Goal: Task Accomplishment & Management: Use online tool/utility

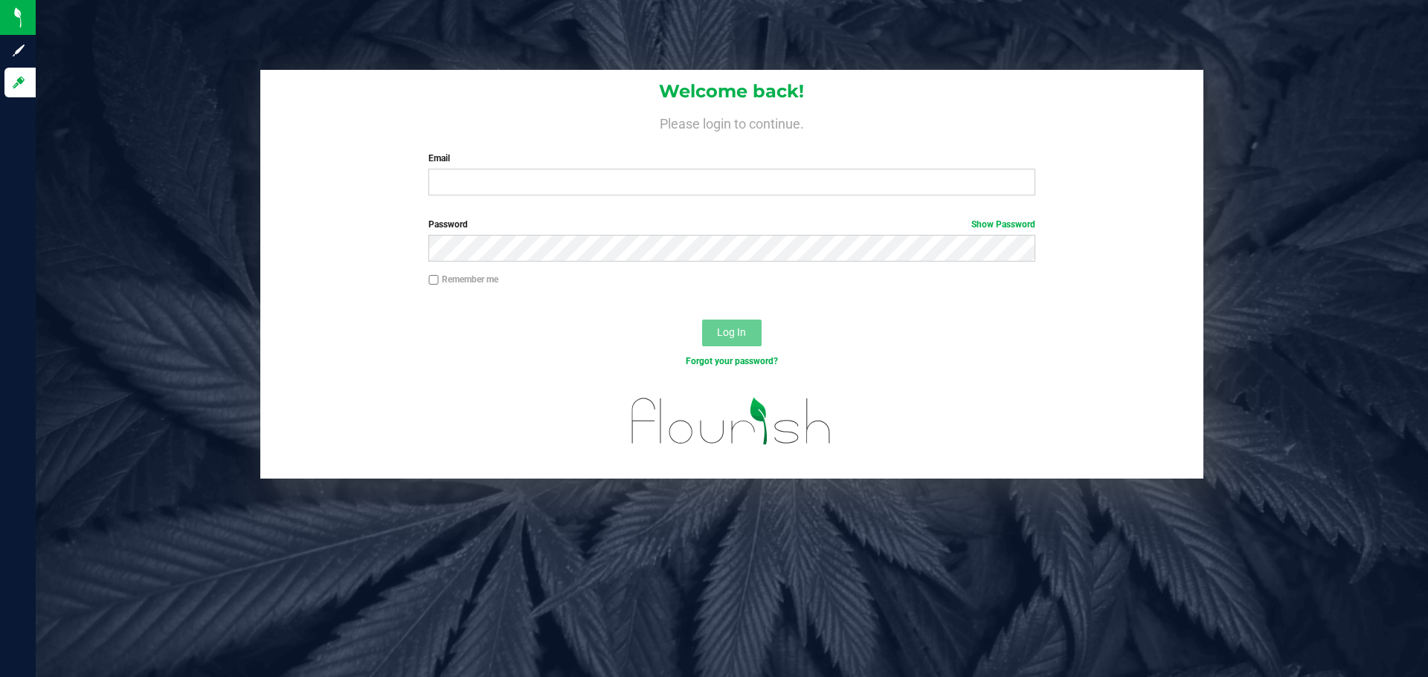
click at [699, 205] on div "Welcome back! Please login to continue. Email Required Please format your email…" at bounding box center [731, 139] width 943 height 138
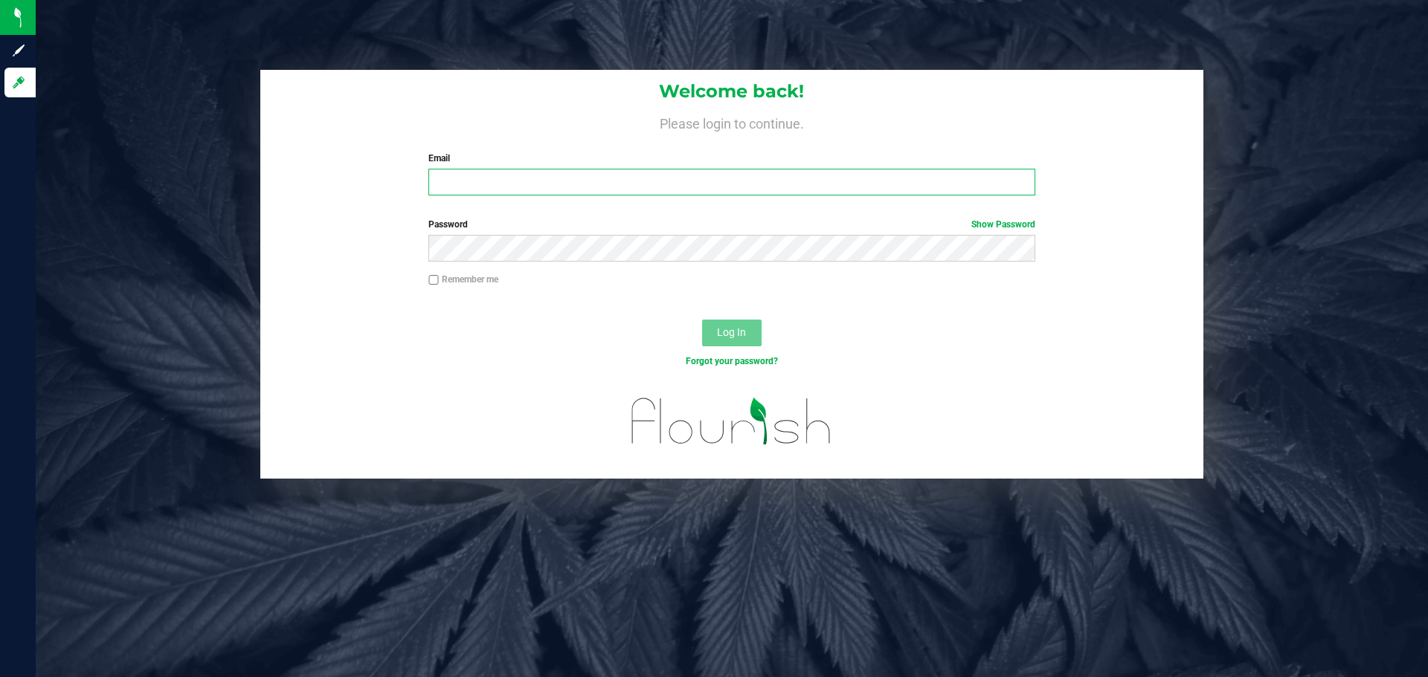
click at [706, 187] on input "Email" at bounding box center [731, 182] width 606 height 27
type input "jpagan@liveparallel.com"
click at [702, 320] on button "Log In" at bounding box center [731, 333] width 59 height 27
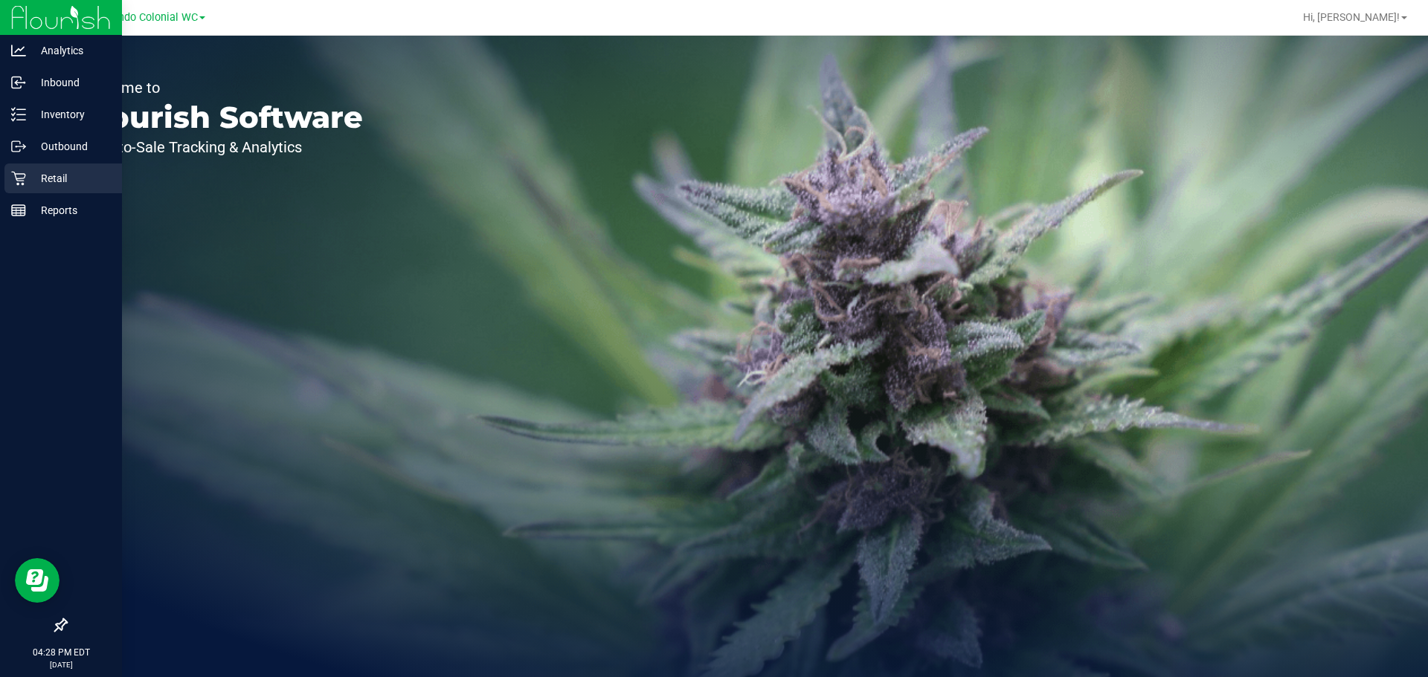
click at [33, 169] on div "Retail" at bounding box center [62, 179] width 117 height 30
click at [33, 168] on div "Retail" at bounding box center [62, 179] width 117 height 30
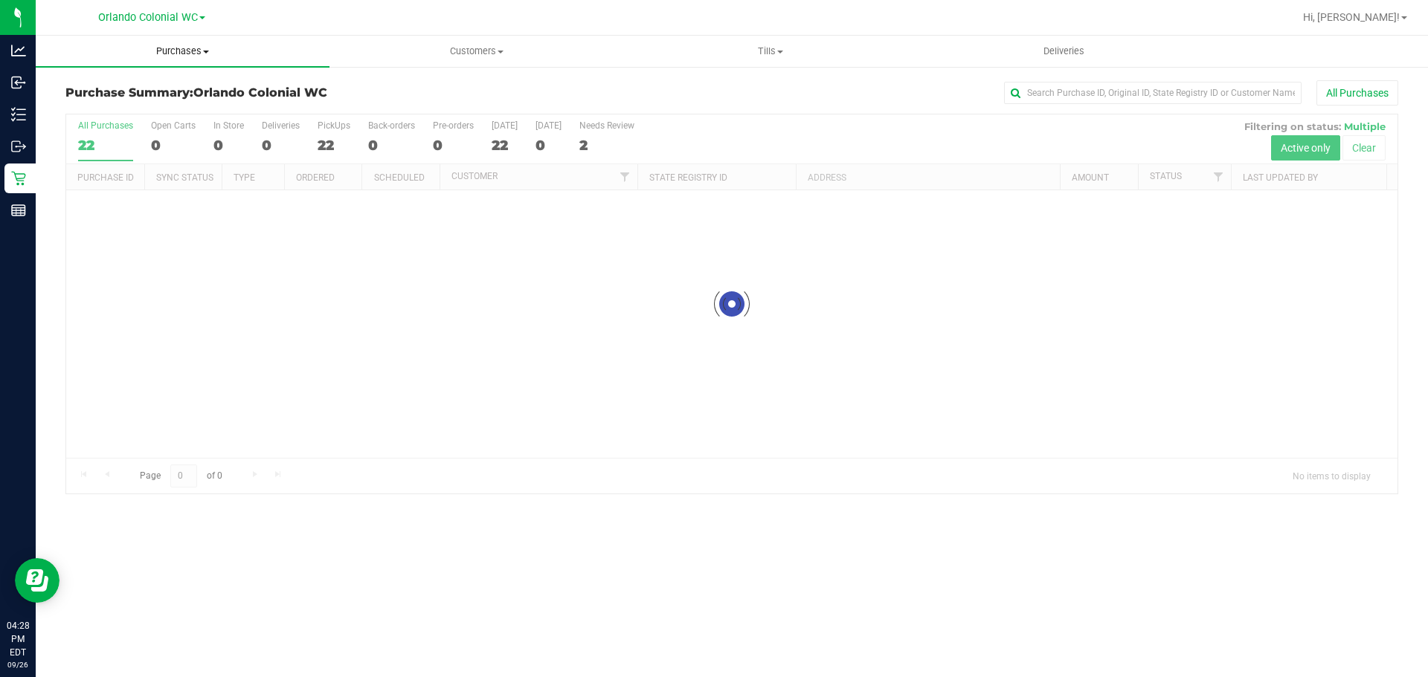
click at [175, 61] on uib-tab-heading "Purchases Summary of purchases Fulfillment All purchases" at bounding box center [183, 51] width 294 height 31
click at [140, 111] on li "Fulfillment" at bounding box center [183, 108] width 294 height 18
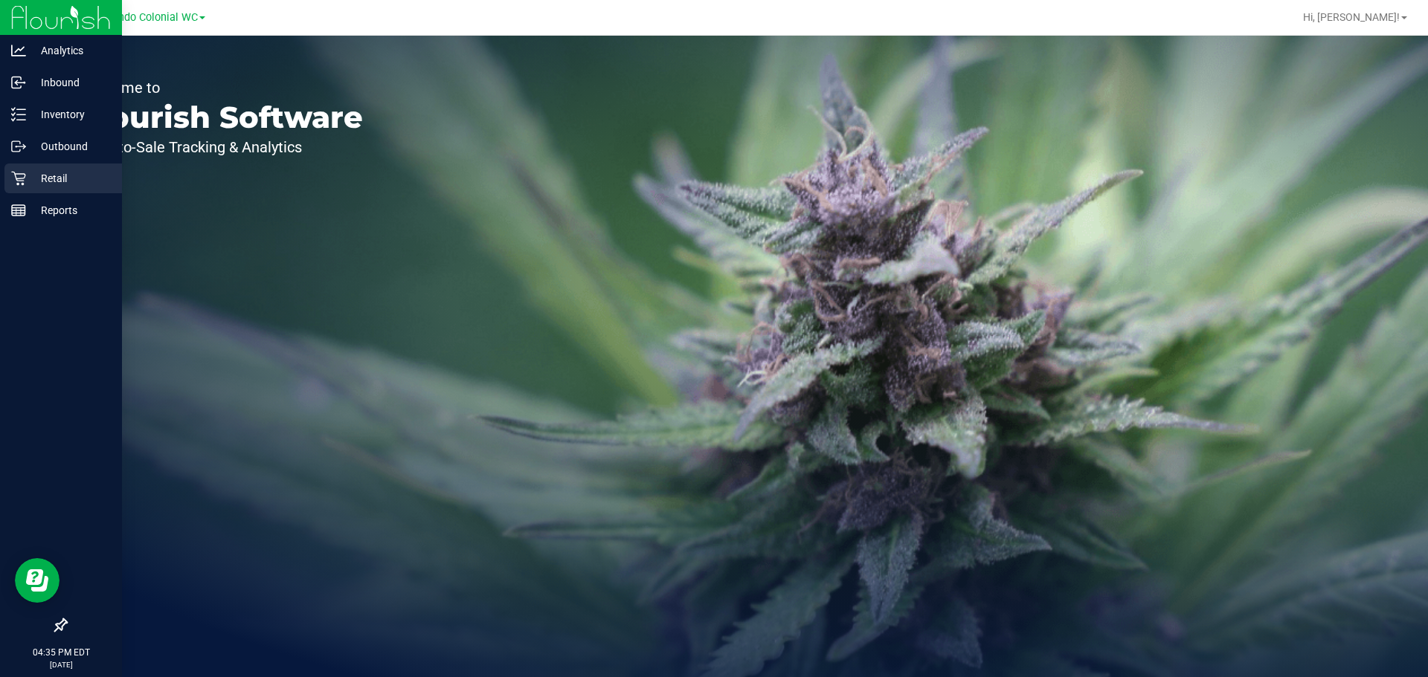
click at [21, 178] on icon at bounding box center [18, 178] width 15 height 15
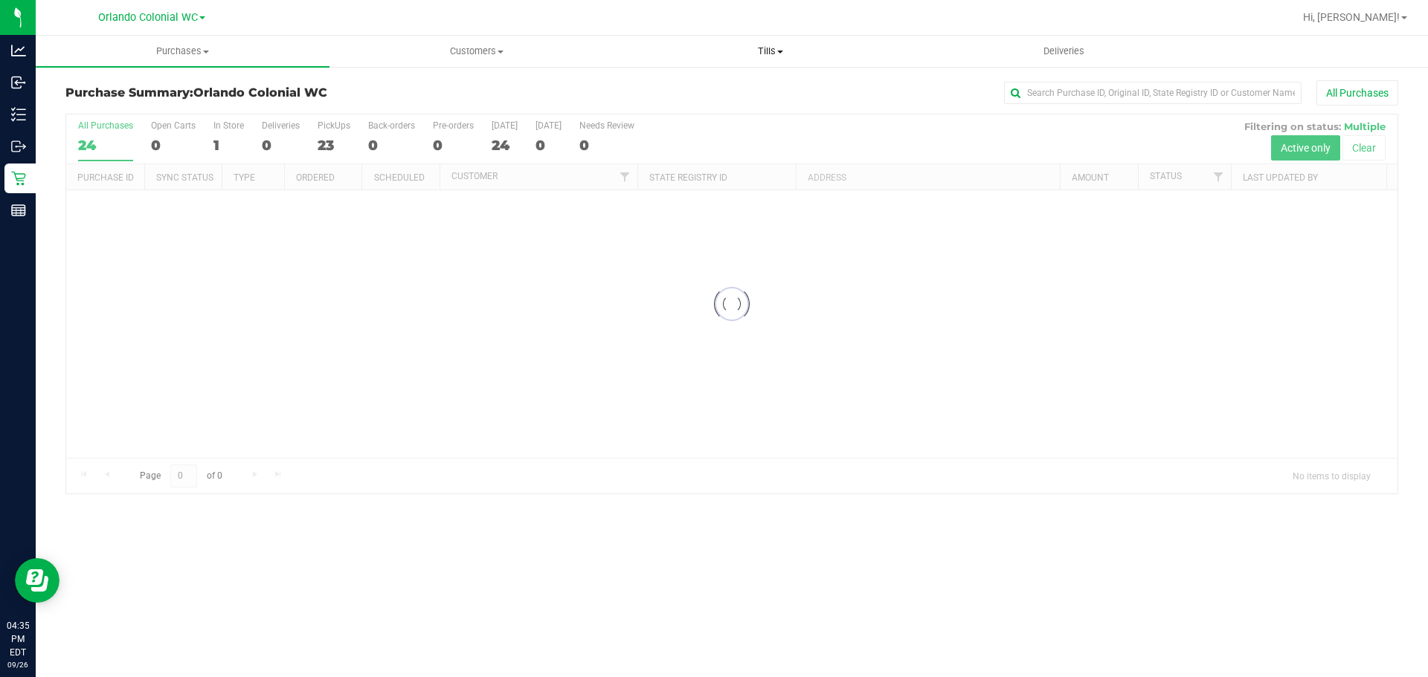
click at [773, 60] on uib-tab-heading "Tills Manage tills Reconcile e-payments" at bounding box center [770, 51] width 292 height 30
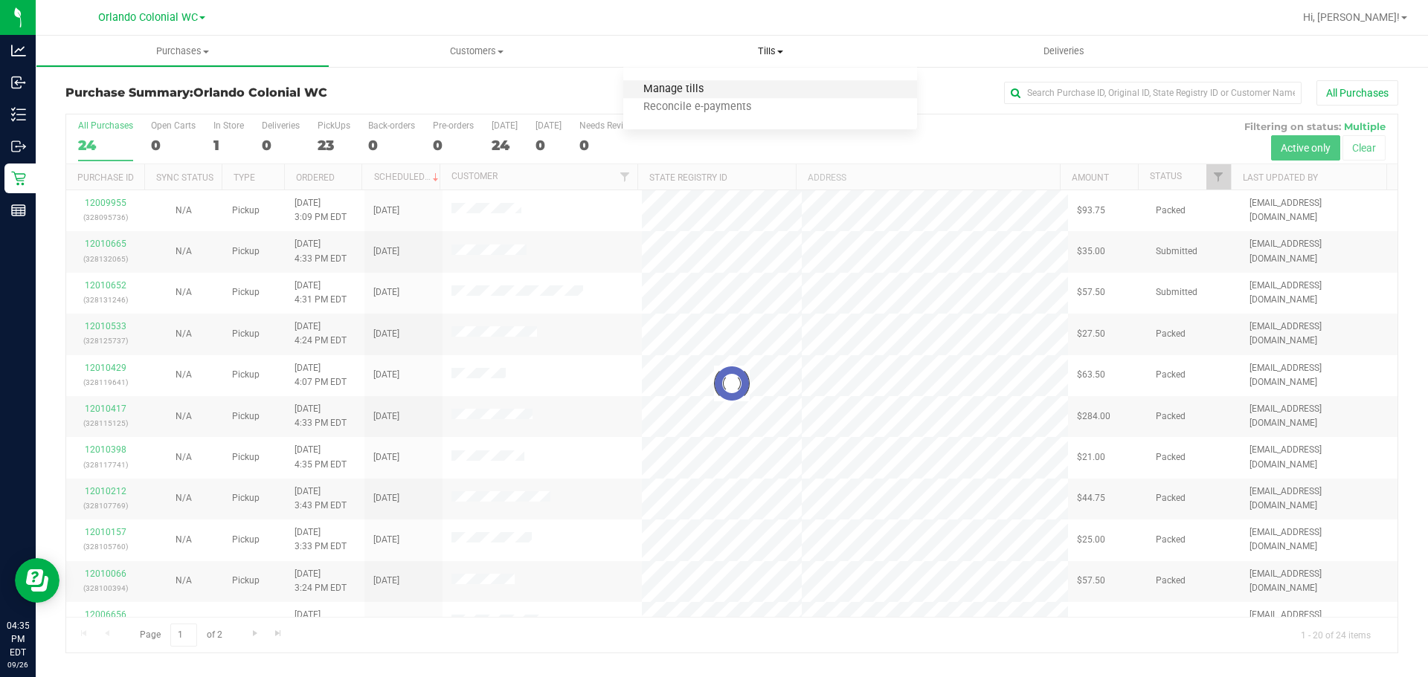
click at [688, 88] on span "Manage tills" at bounding box center [673, 89] width 100 height 13
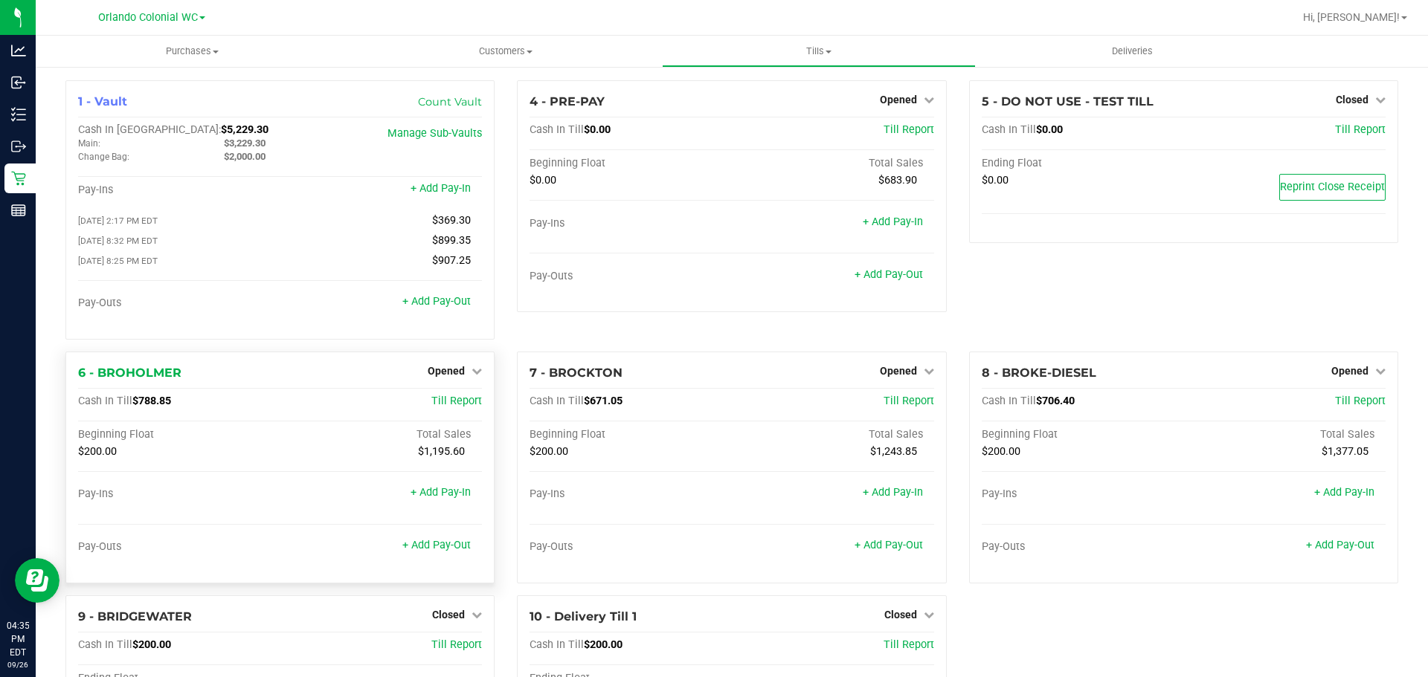
scroll to position [111, 0]
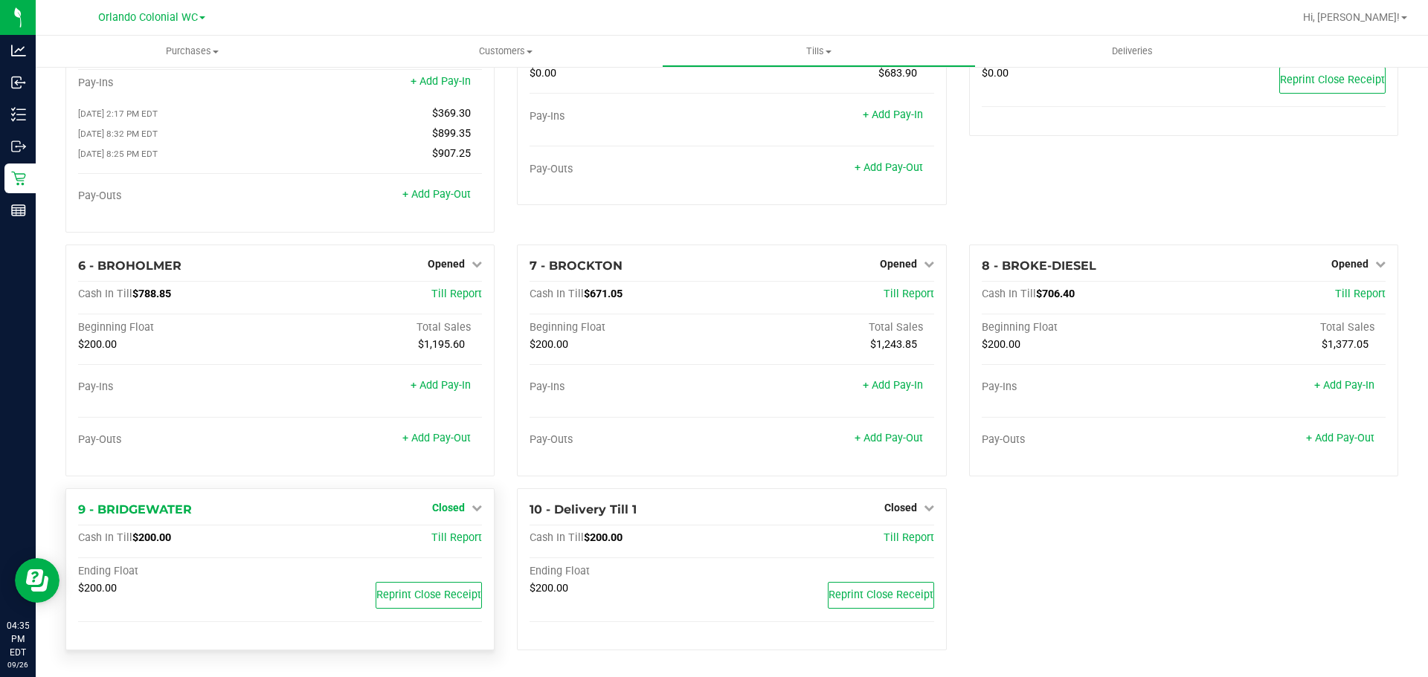
click at [452, 510] on span "Closed" at bounding box center [448, 508] width 33 height 12
click at [438, 544] on link "Open Till" at bounding box center [447, 538] width 39 height 12
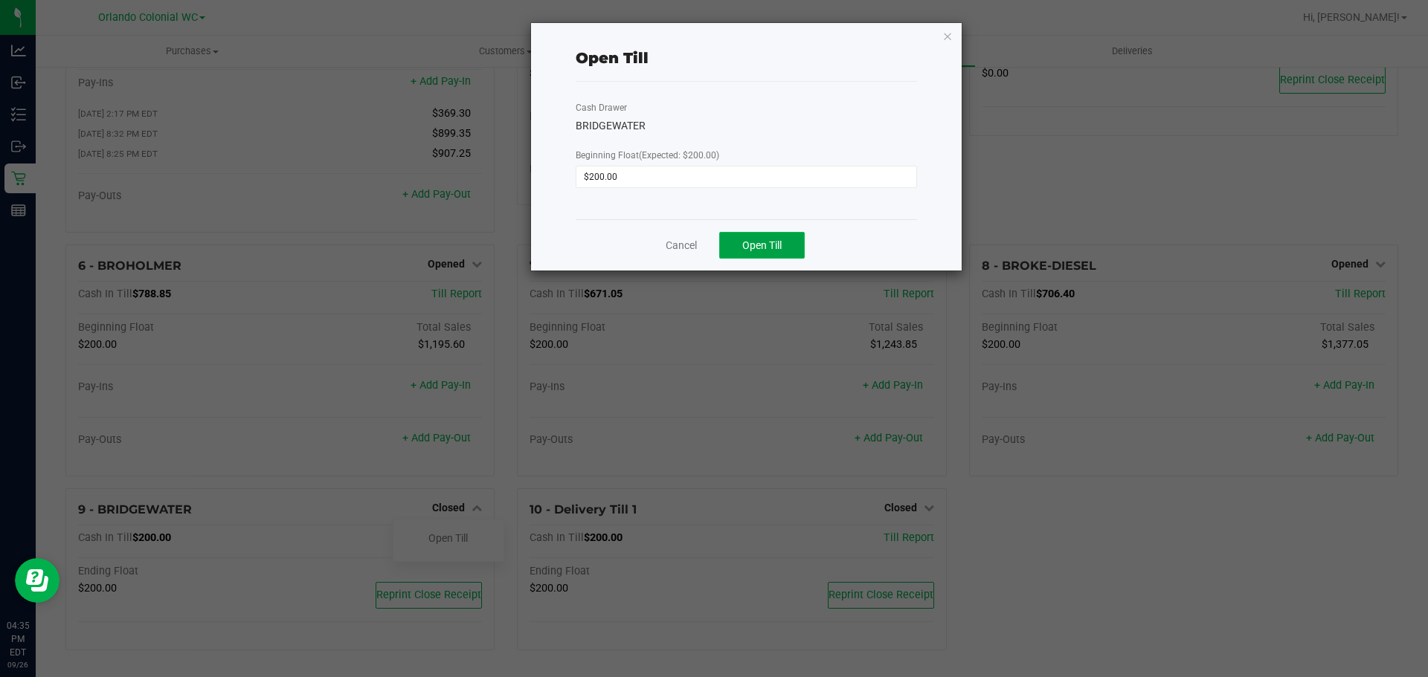
click at [785, 251] on button "Open Till" at bounding box center [762, 245] width 86 height 27
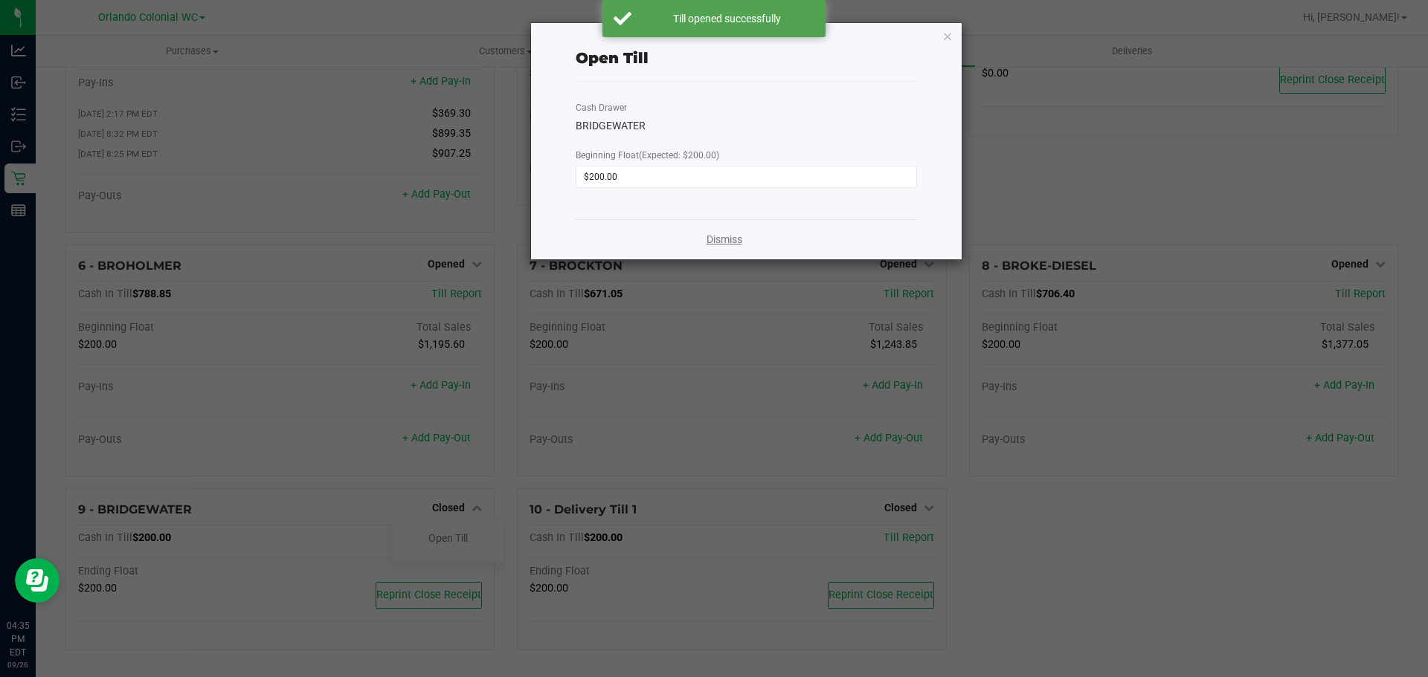
click at [725, 244] on link "Dismiss" at bounding box center [724, 240] width 36 height 16
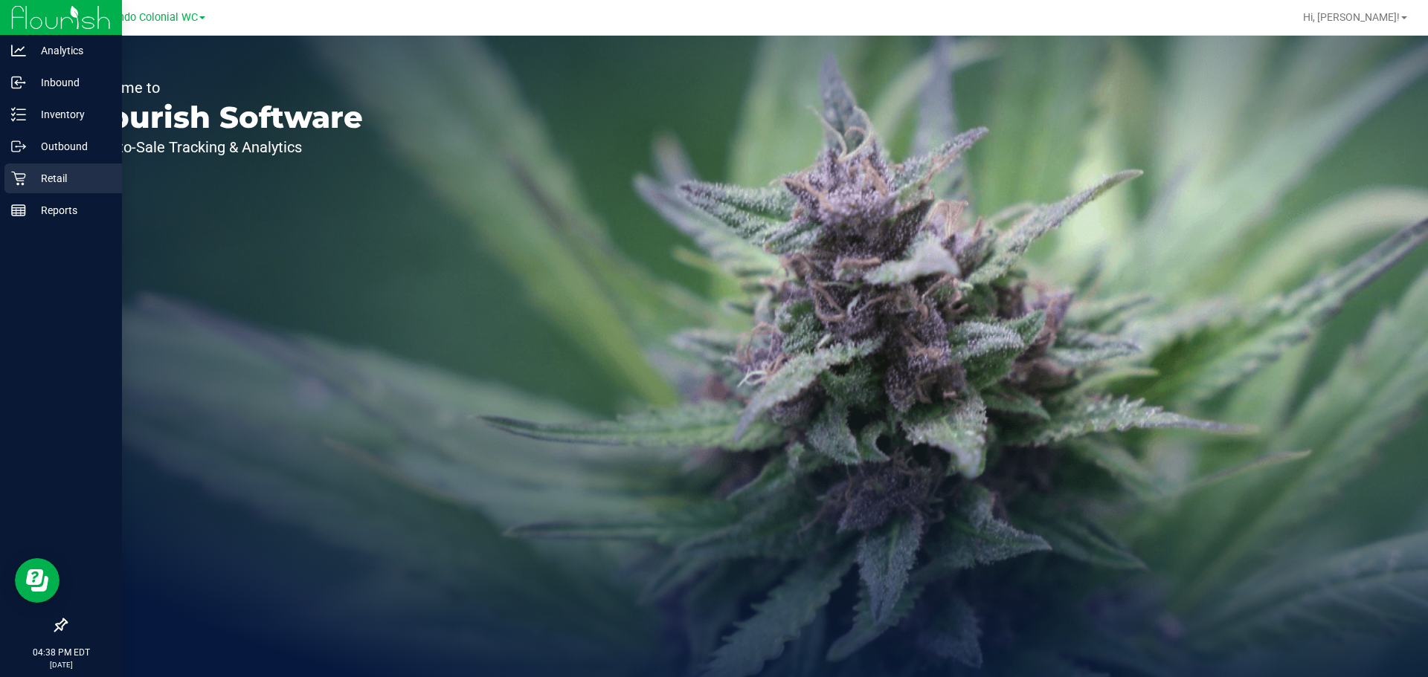
click at [28, 184] on p "Retail" at bounding box center [70, 179] width 89 height 18
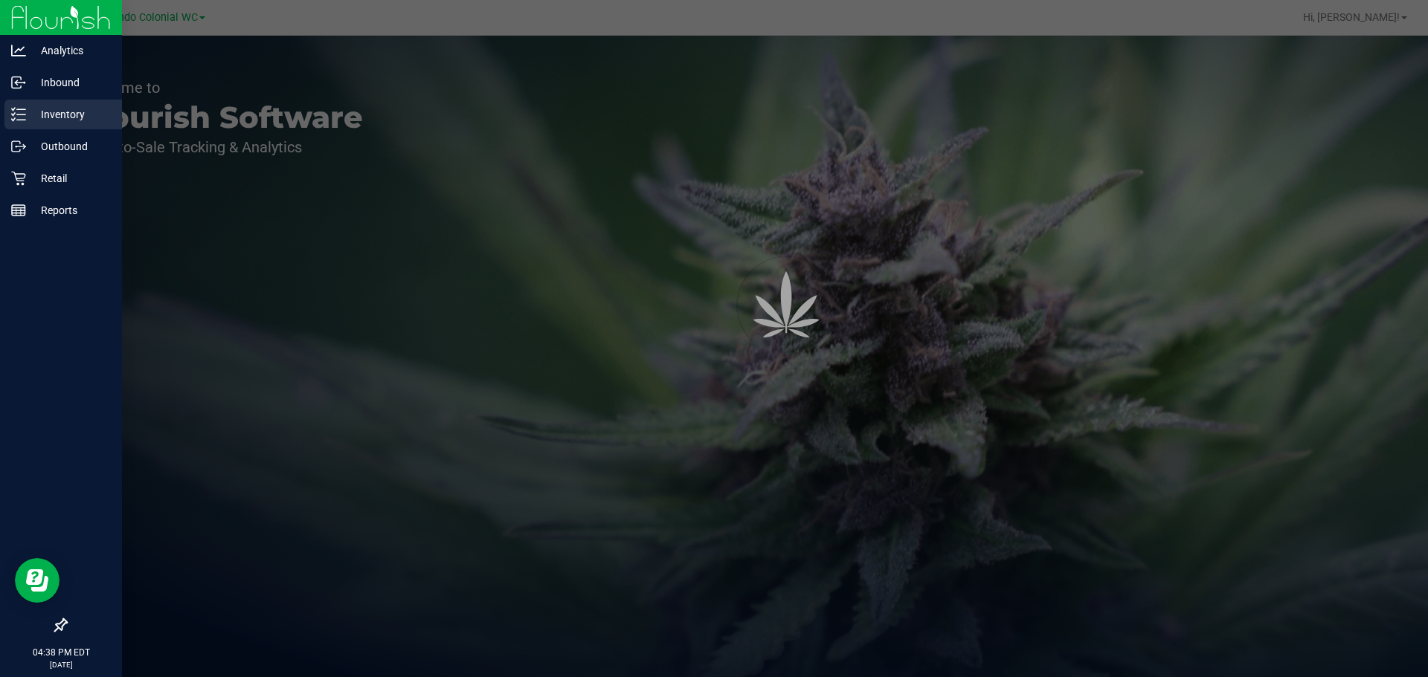
click at [41, 120] on p "Inventory" at bounding box center [70, 115] width 89 height 18
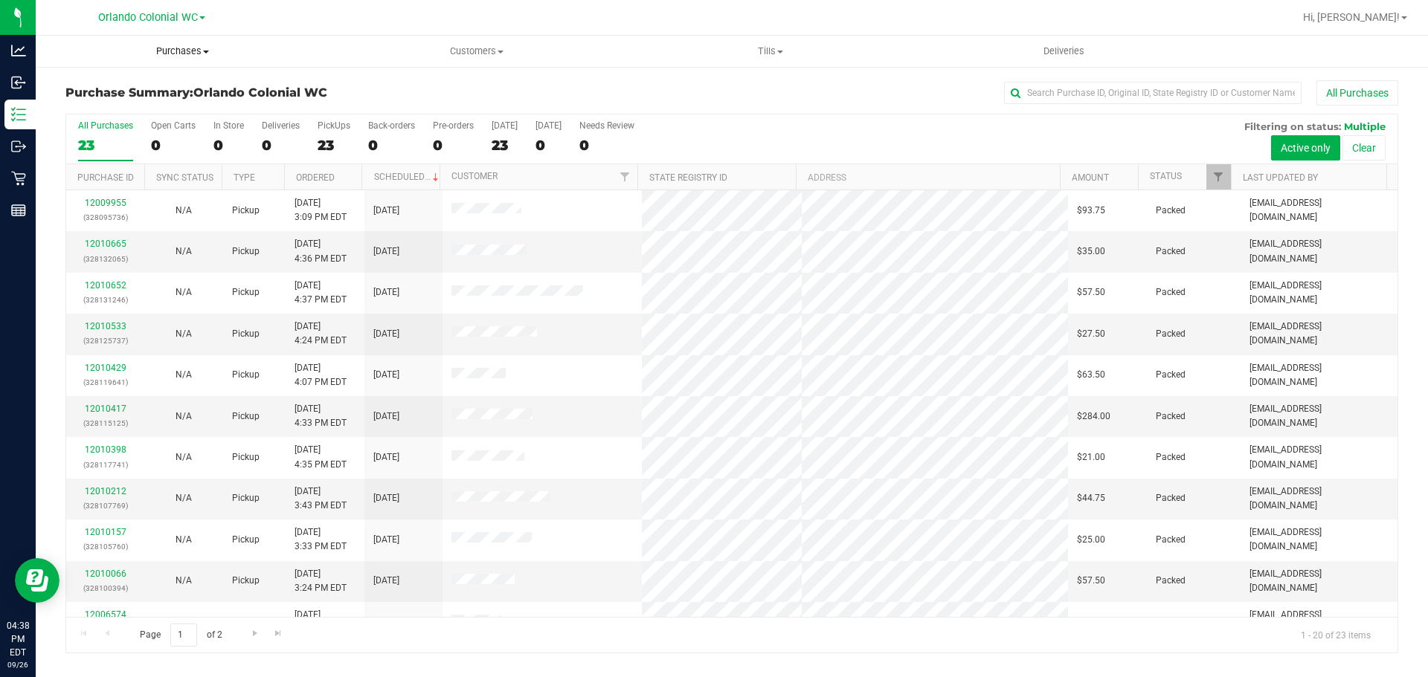
click at [159, 55] on span "Purchases" at bounding box center [183, 51] width 294 height 13
click at [100, 102] on span "Fulfillment" at bounding box center [82, 107] width 92 height 13
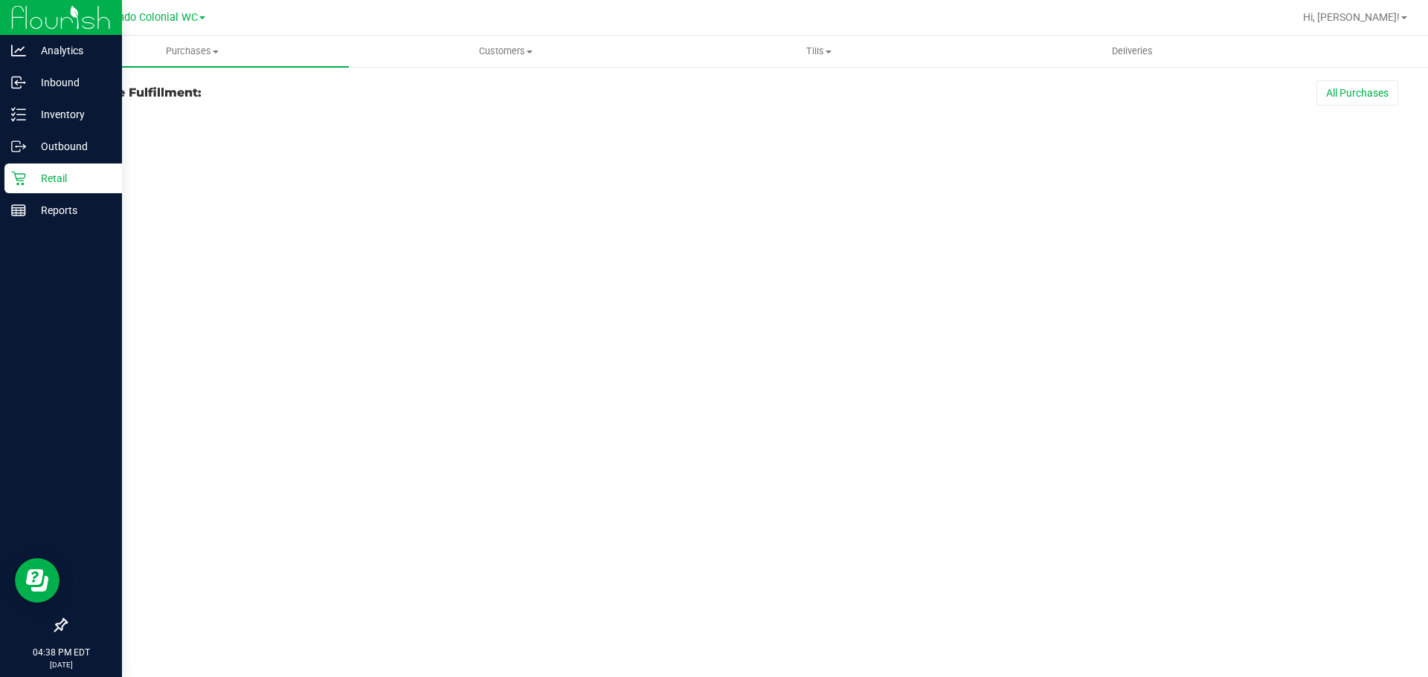
click at [35, 164] on div "Retail" at bounding box center [62, 179] width 117 height 30
click at [35, 167] on div "Retail" at bounding box center [62, 179] width 117 height 30
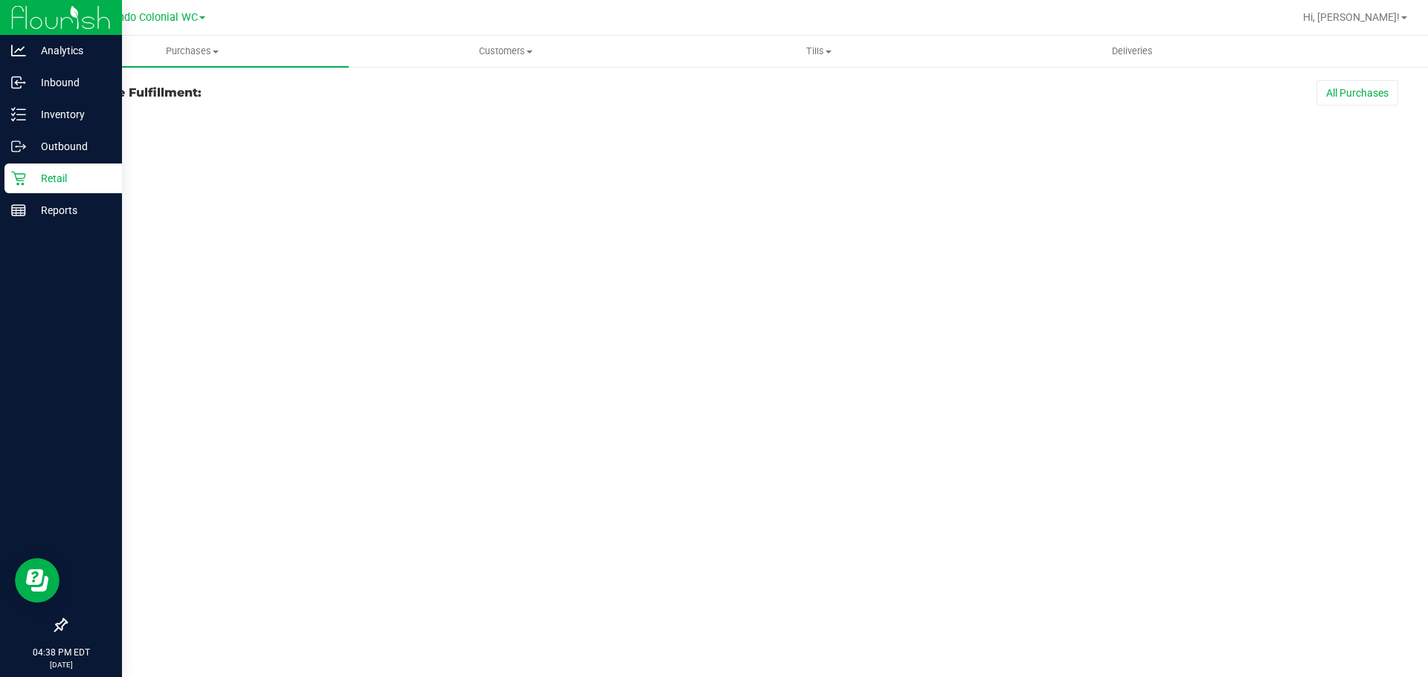
click at [43, 168] on div "Retail" at bounding box center [62, 179] width 117 height 30
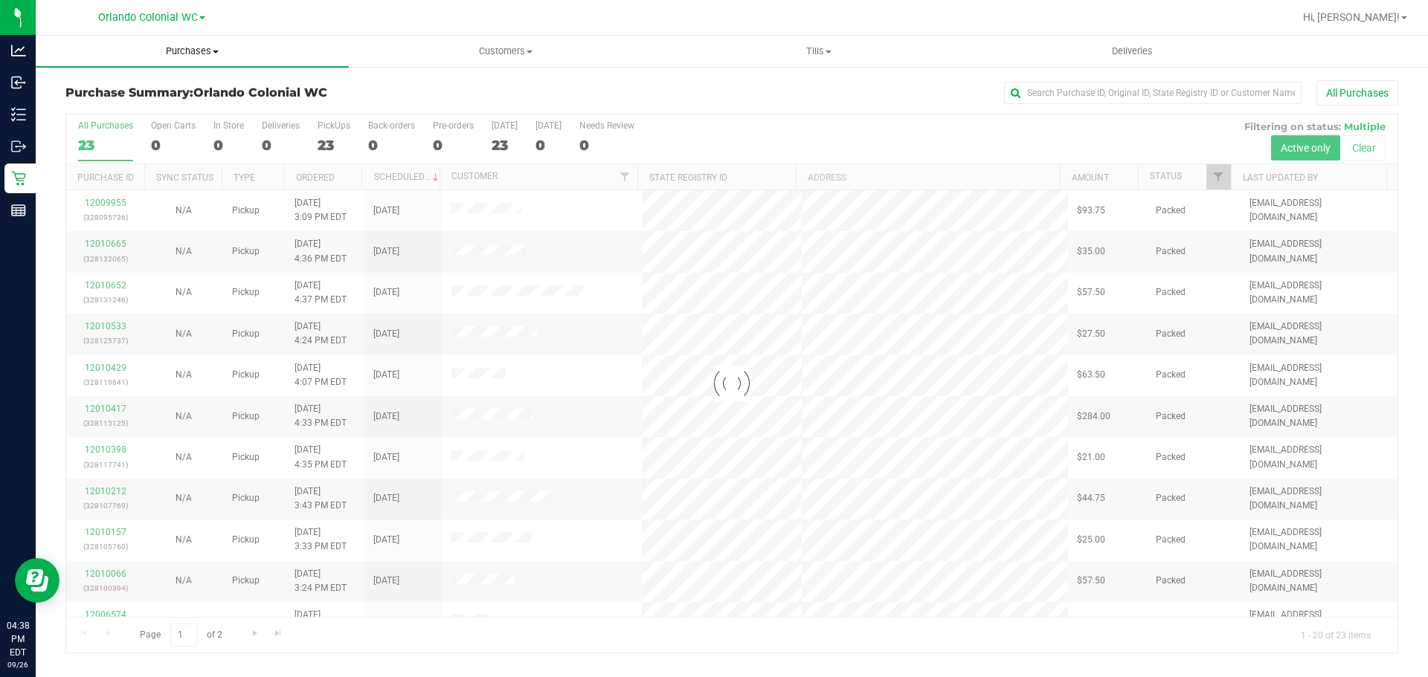
click at [207, 55] on span "Purchases" at bounding box center [192, 51] width 313 height 13
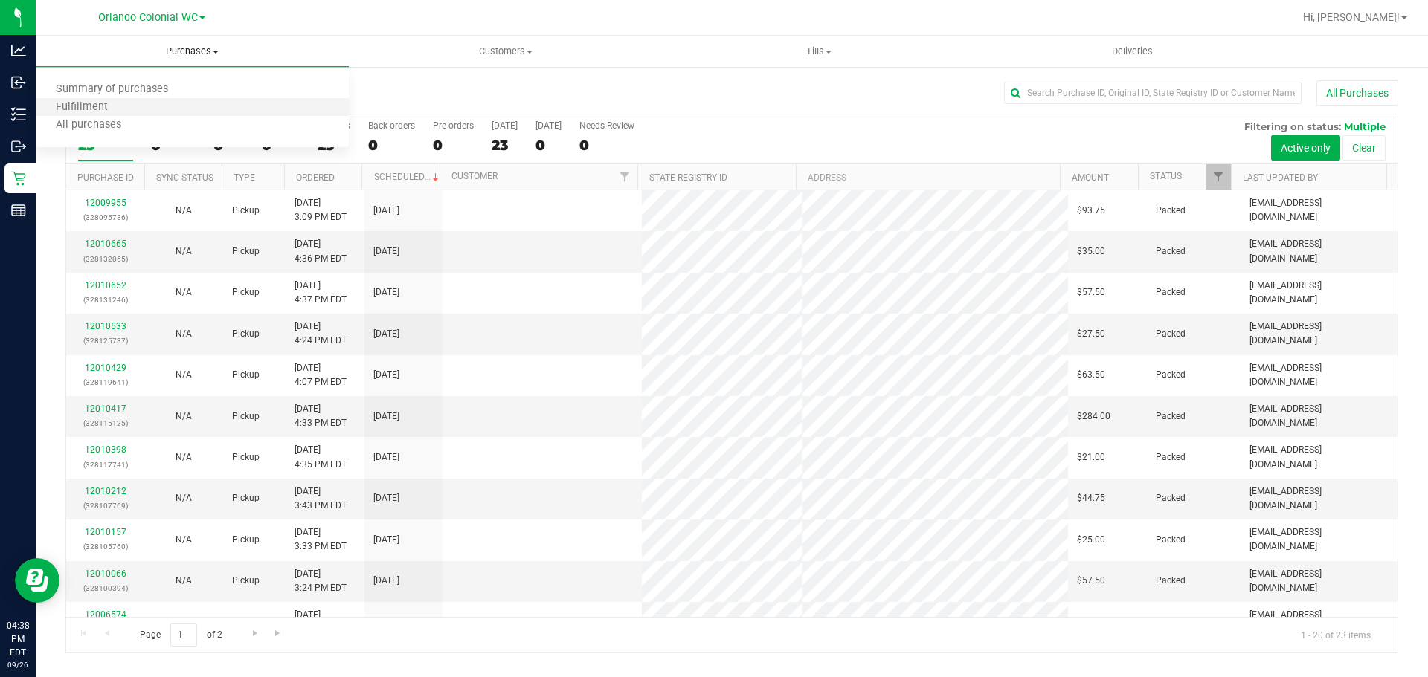
click at [164, 113] on li "Fulfillment" at bounding box center [192, 108] width 313 height 18
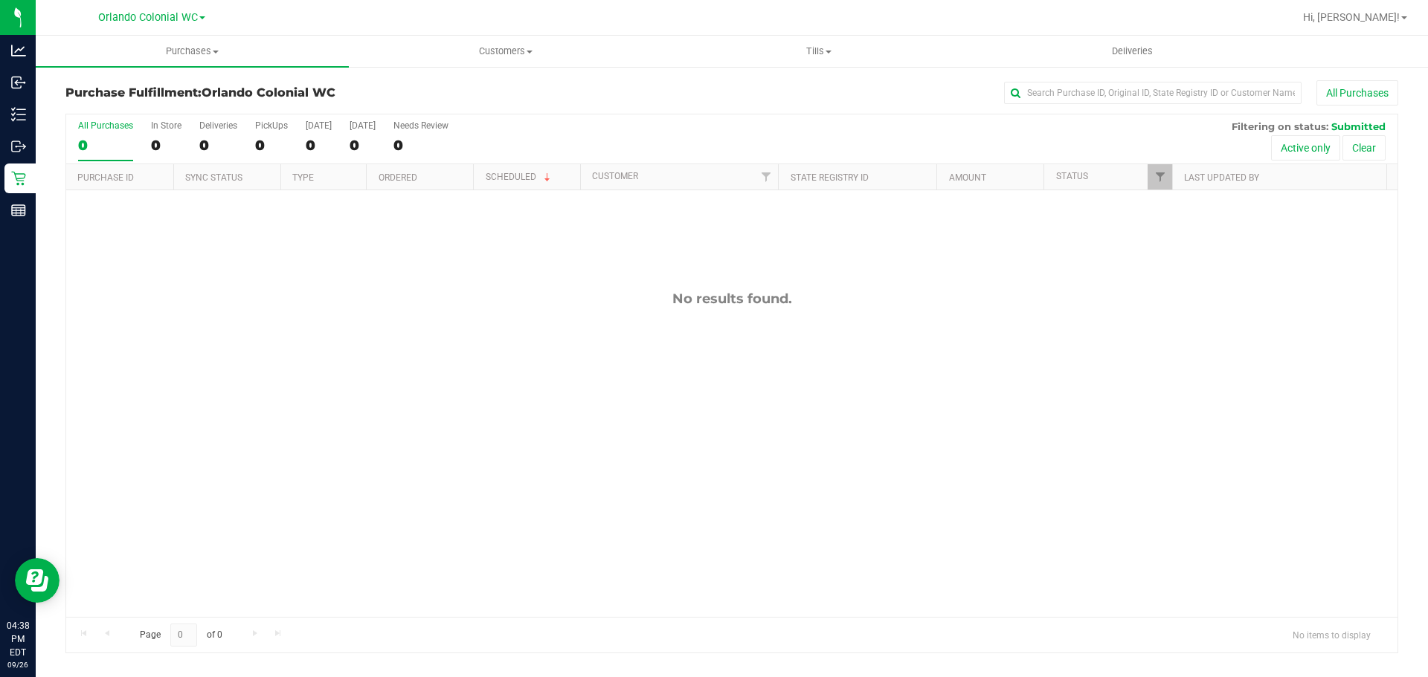
click at [978, 537] on div "No results found." at bounding box center [731, 453] width 1331 height 527
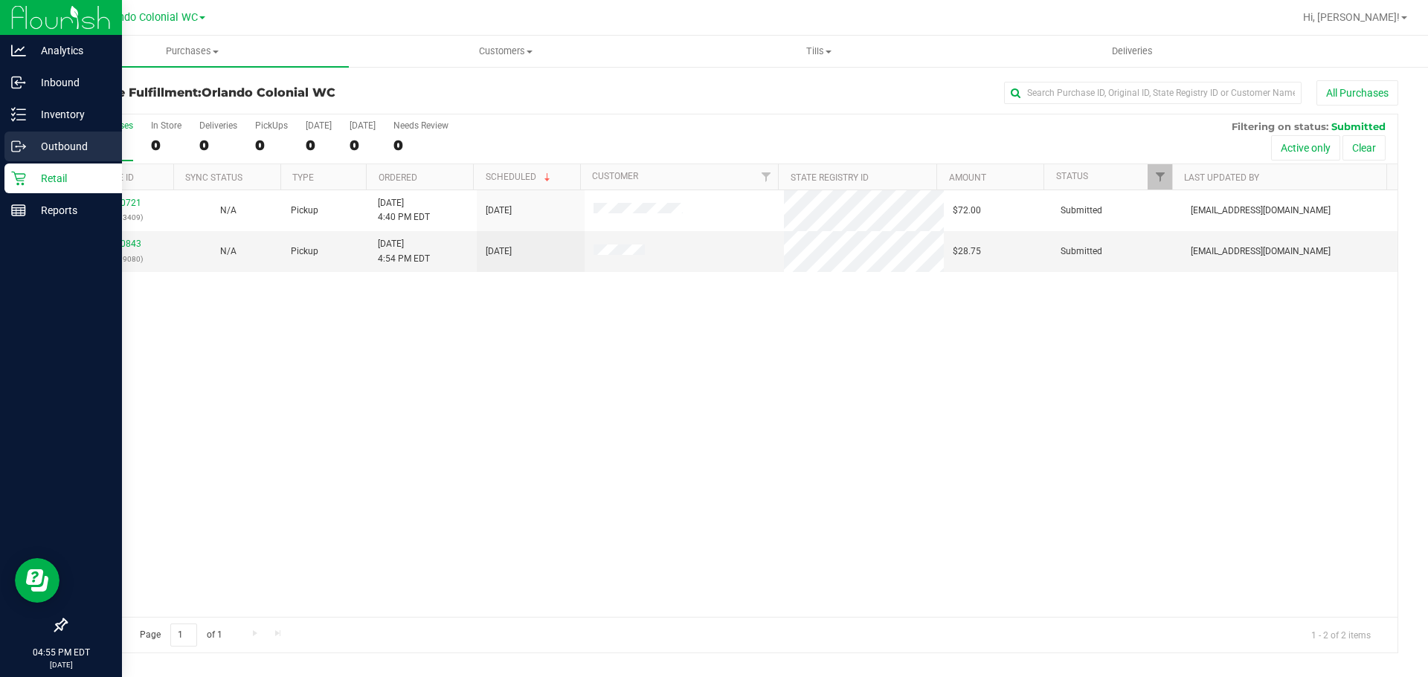
click at [16, 146] on circle at bounding box center [17, 147] width 2 height 2
click at [42, 109] on p "Inventory" at bounding box center [70, 115] width 89 height 18
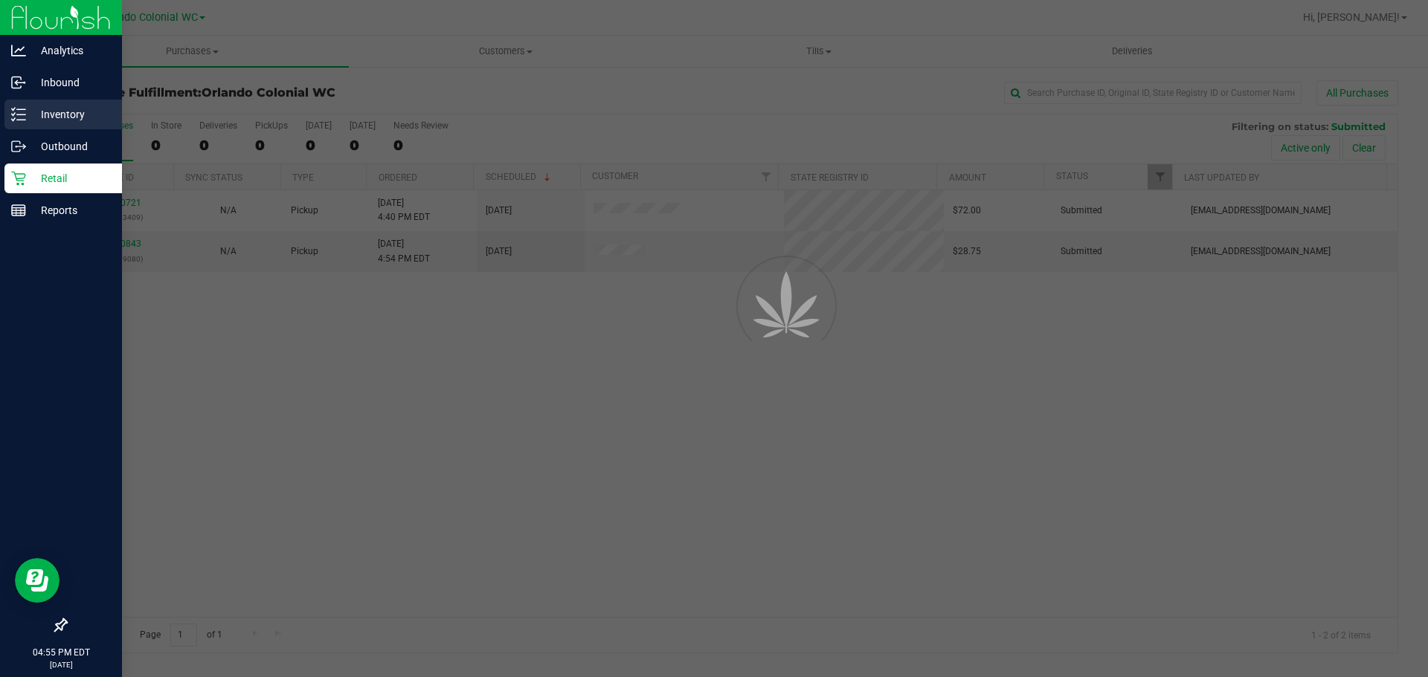
click at [94, 122] on p "Inventory" at bounding box center [70, 115] width 89 height 18
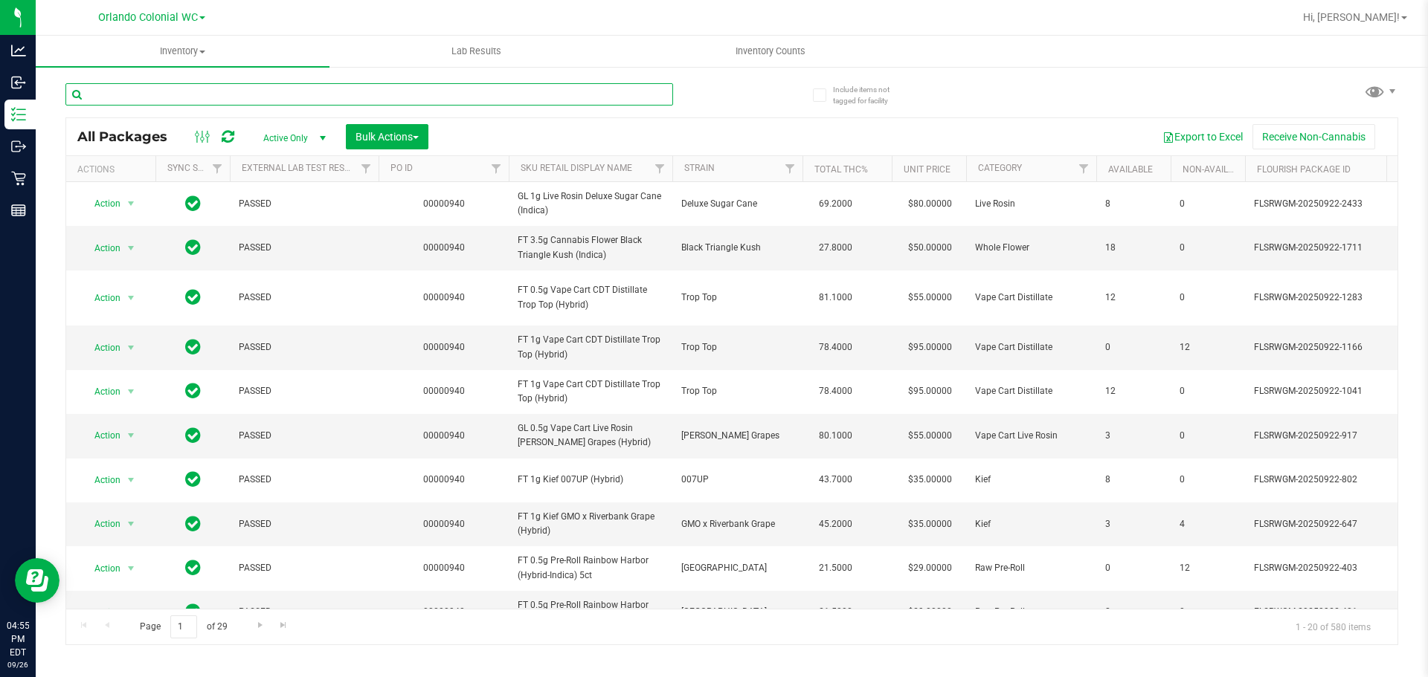
click at [271, 90] on input "text" at bounding box center [369, 94] width 608 height 22
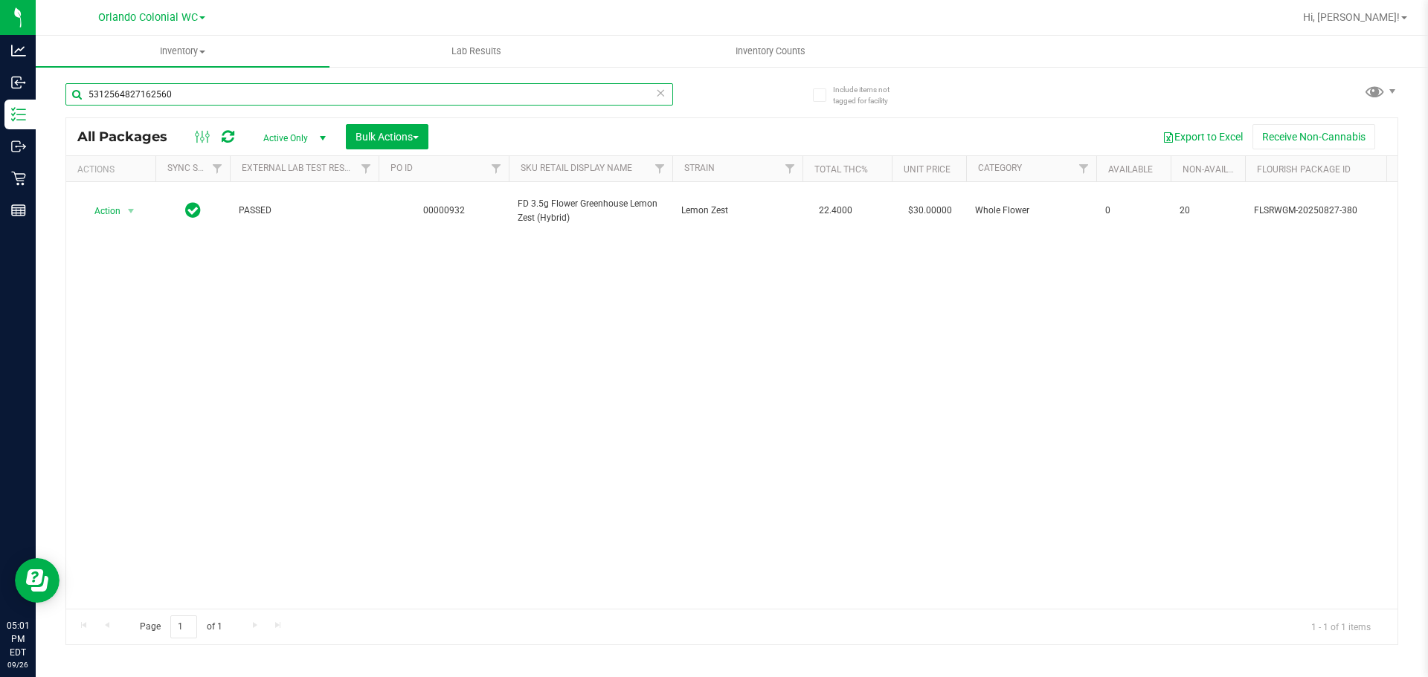
type input "5312564827162560"
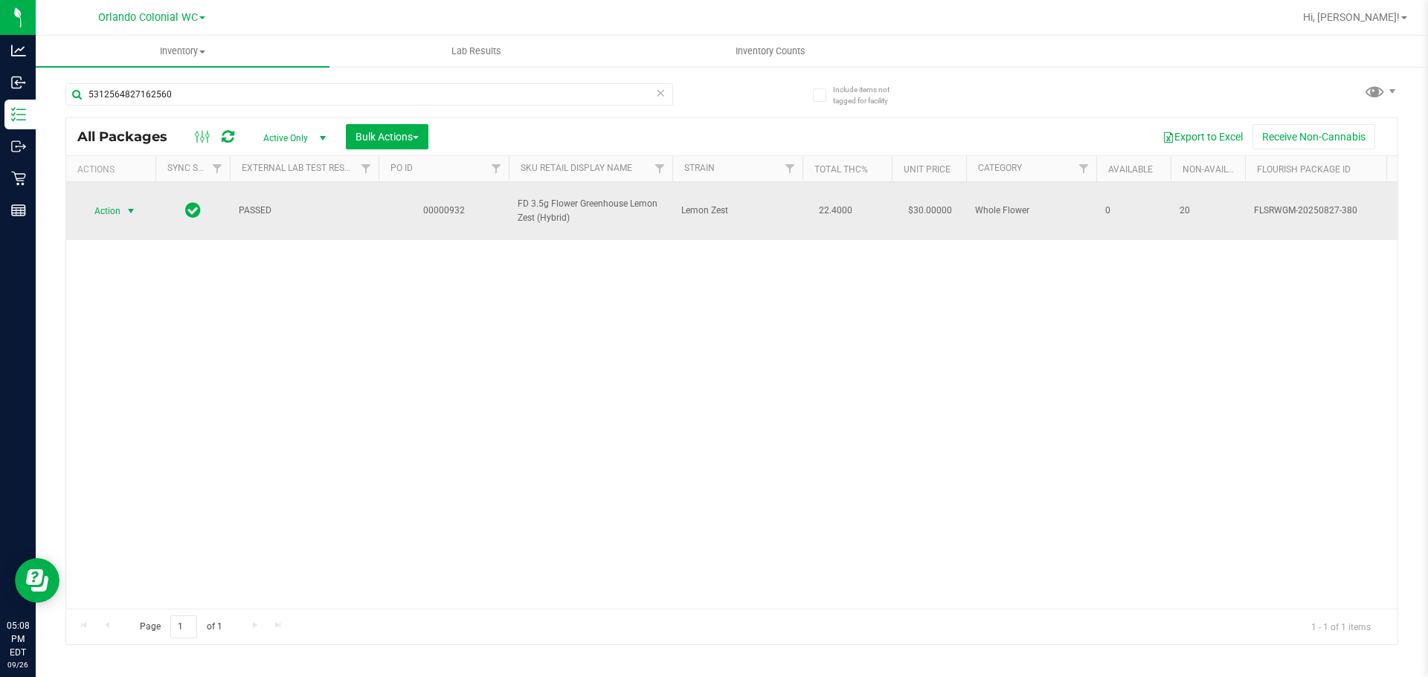
click at [128, 207] on span "select" at bounding box center [131, 211] width 12 height 12
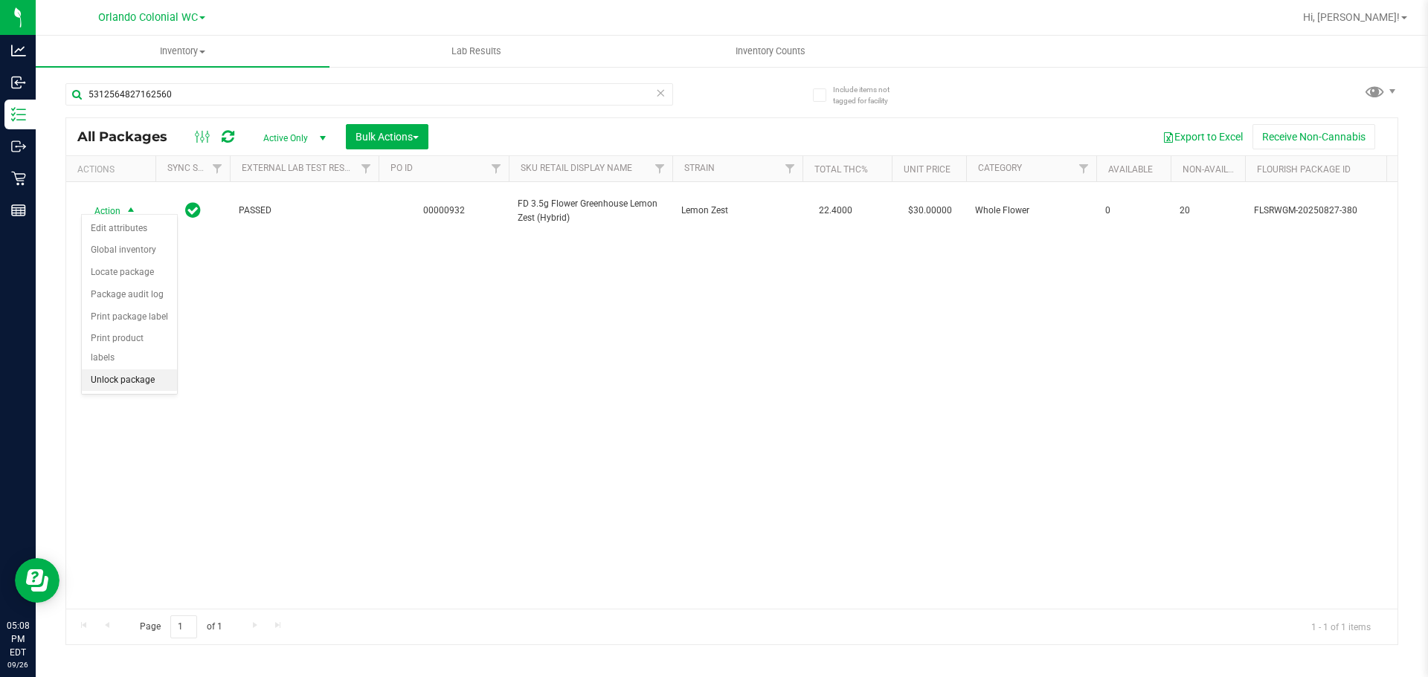
click at [152, 370] on li "Unlock package" at bounding box center [129, 381] width 95 height 22
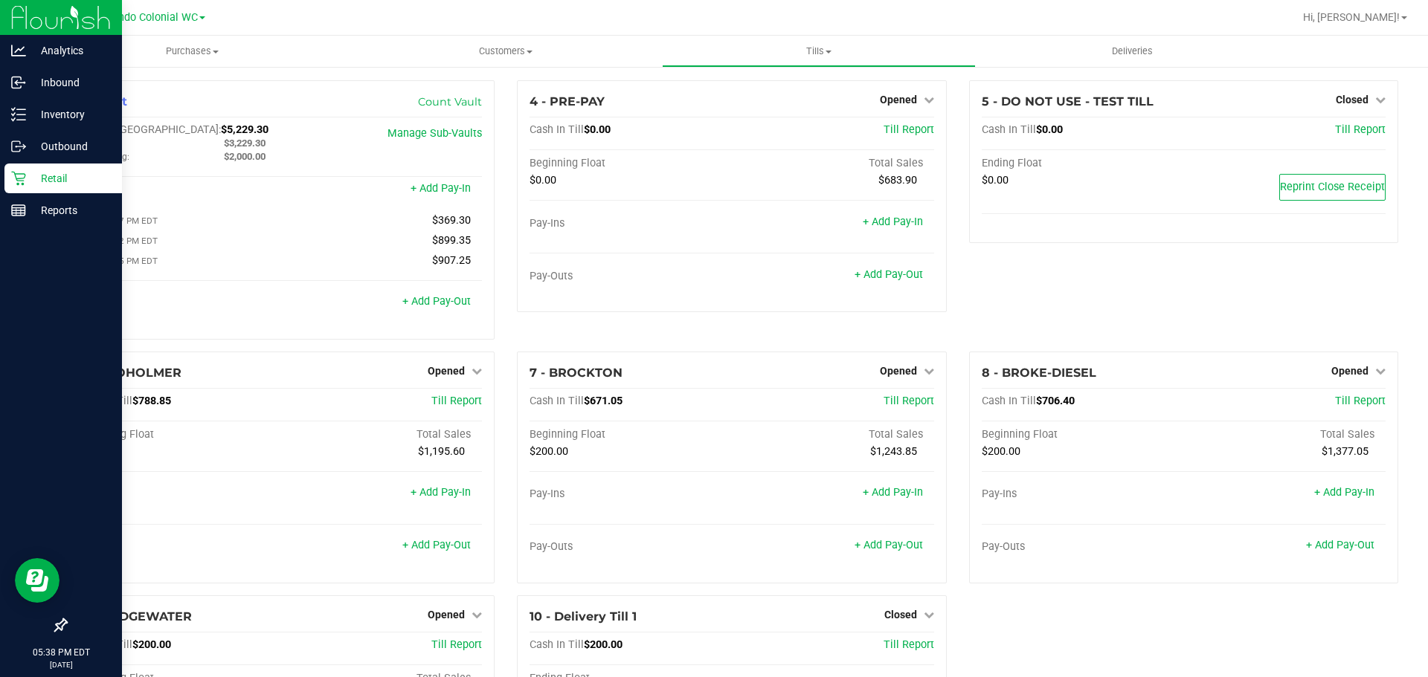
click at [62, 171] on p "Retail" at bounding box center [70, 179] width 89 height 18
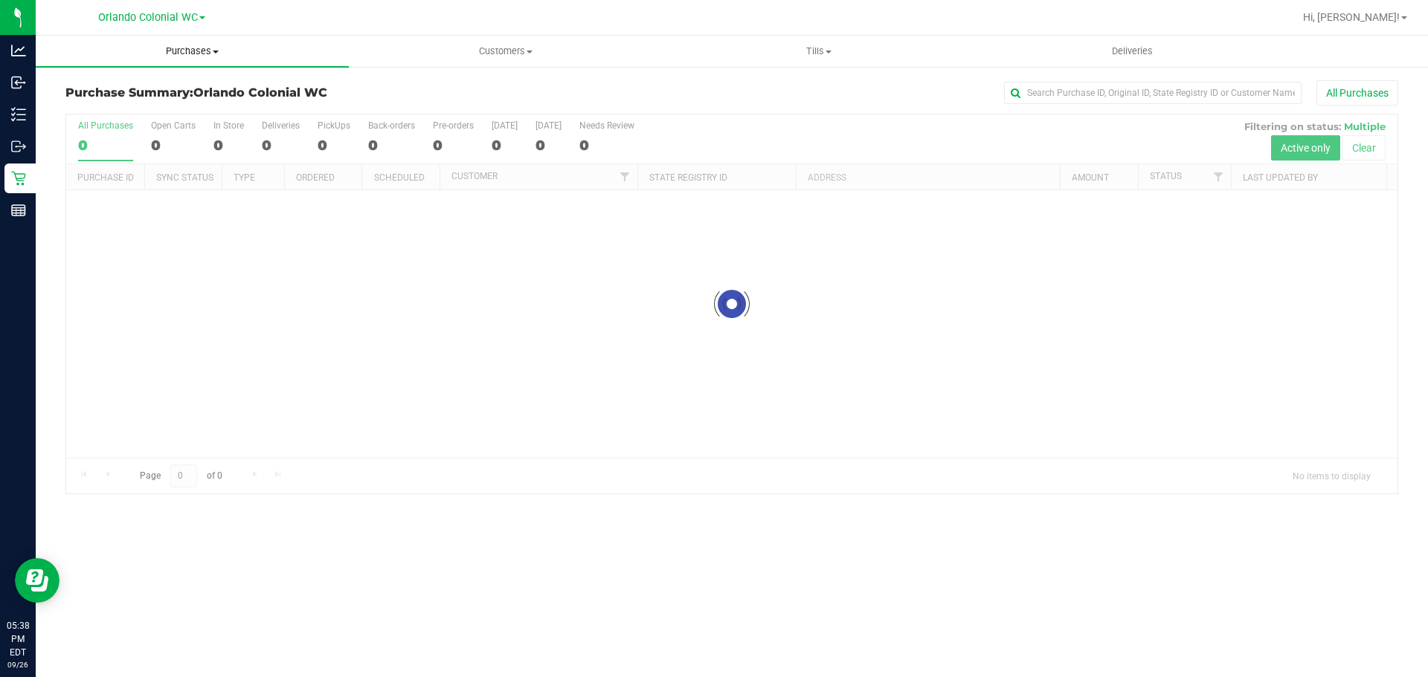
click at [173, 47] on span "Purchases" at bounding box center [192, 51] width 313 height 13
click at [112, 106] on span "Fulfillment" at bounding box center [82, 107] width 92 height 13
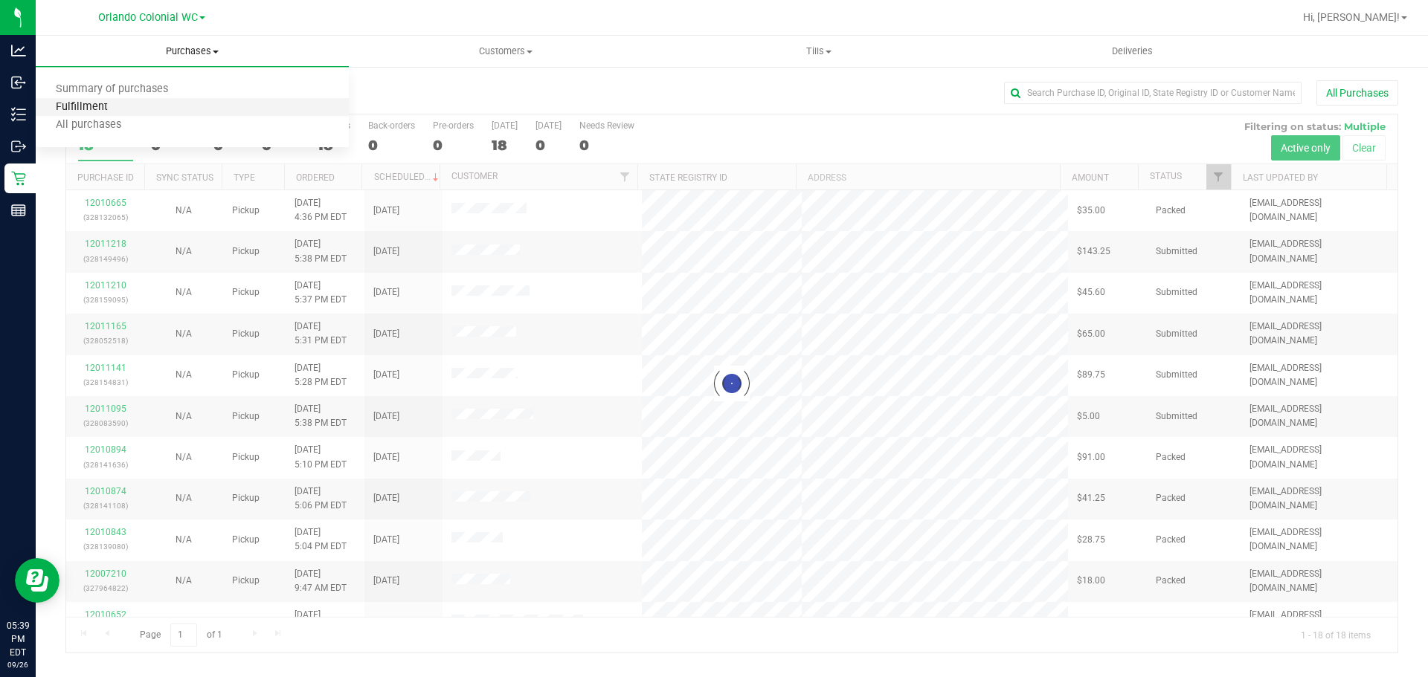
click at [112, 106] on span "Fulfillment" at bounding box center [82, 107] width 92 height 13
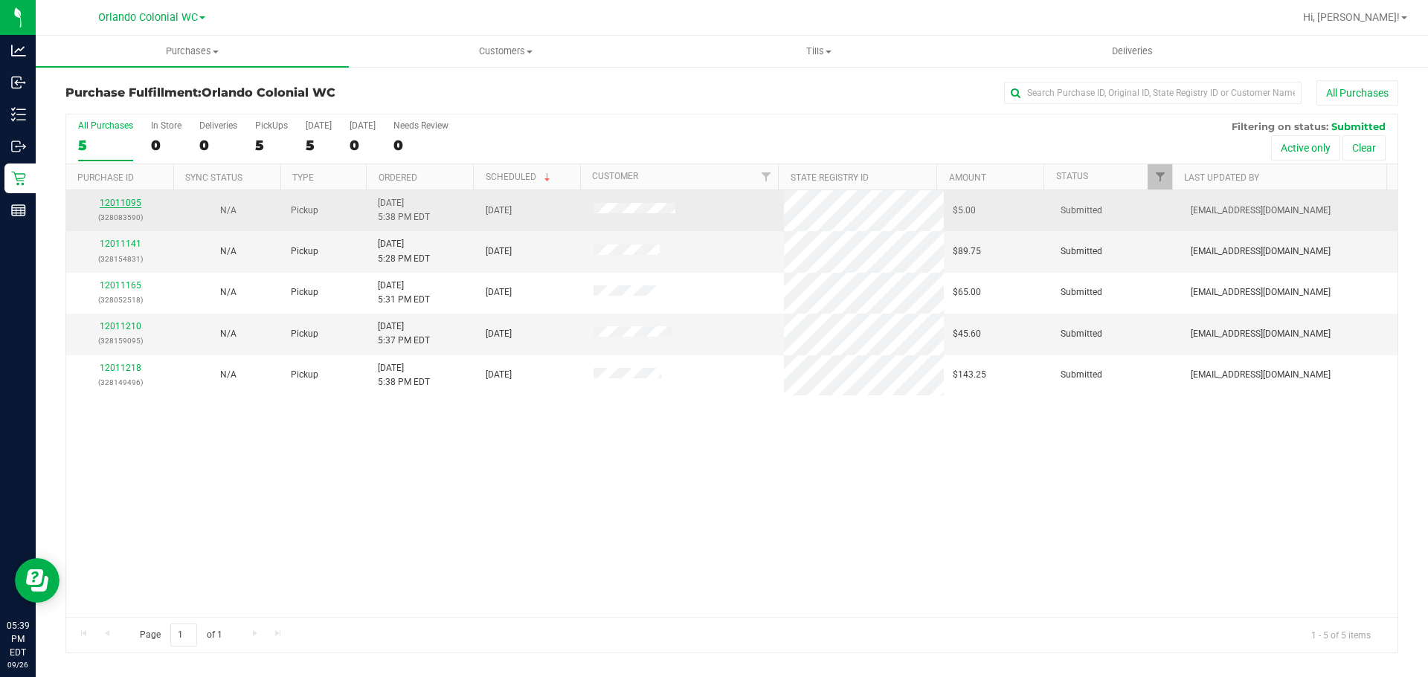
click at [120, 203] on link "12011095" at bounding box center [121, 203] width 42 height 10
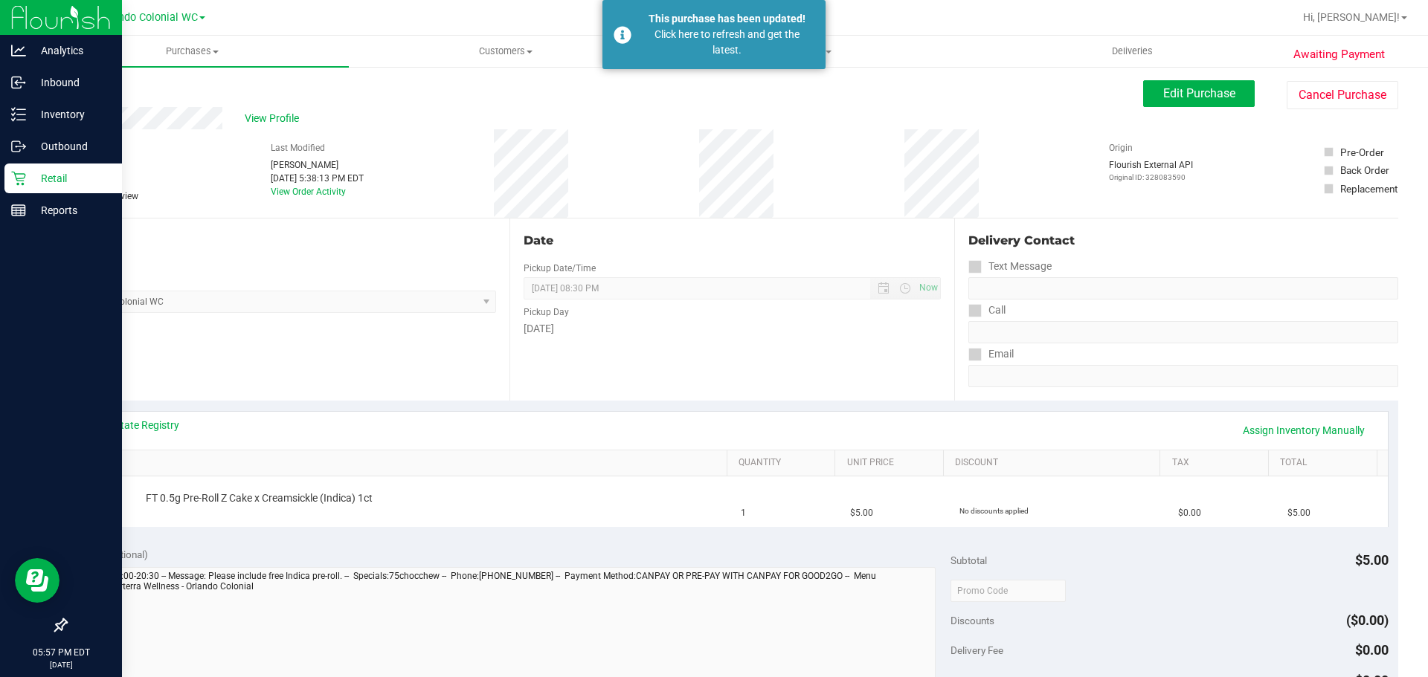
click at [30, 188] on div "Retail" at bounding box center [62, 179] width 117 height 30
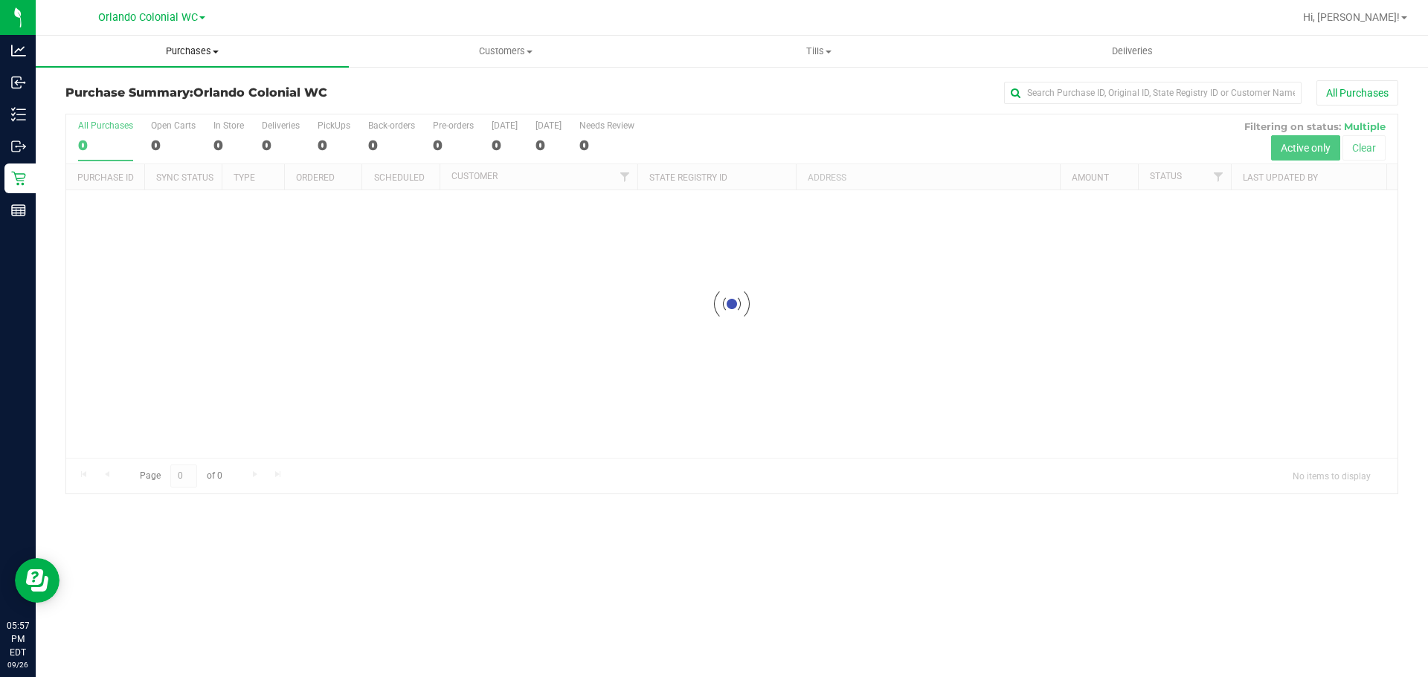
click at [190, 50] on span "Purchases" at bounding box center [192, 51] width 313 height 13
click at [70, 109] on span "Fulfillment" at bounding box center [82, 107] width 92 height 13
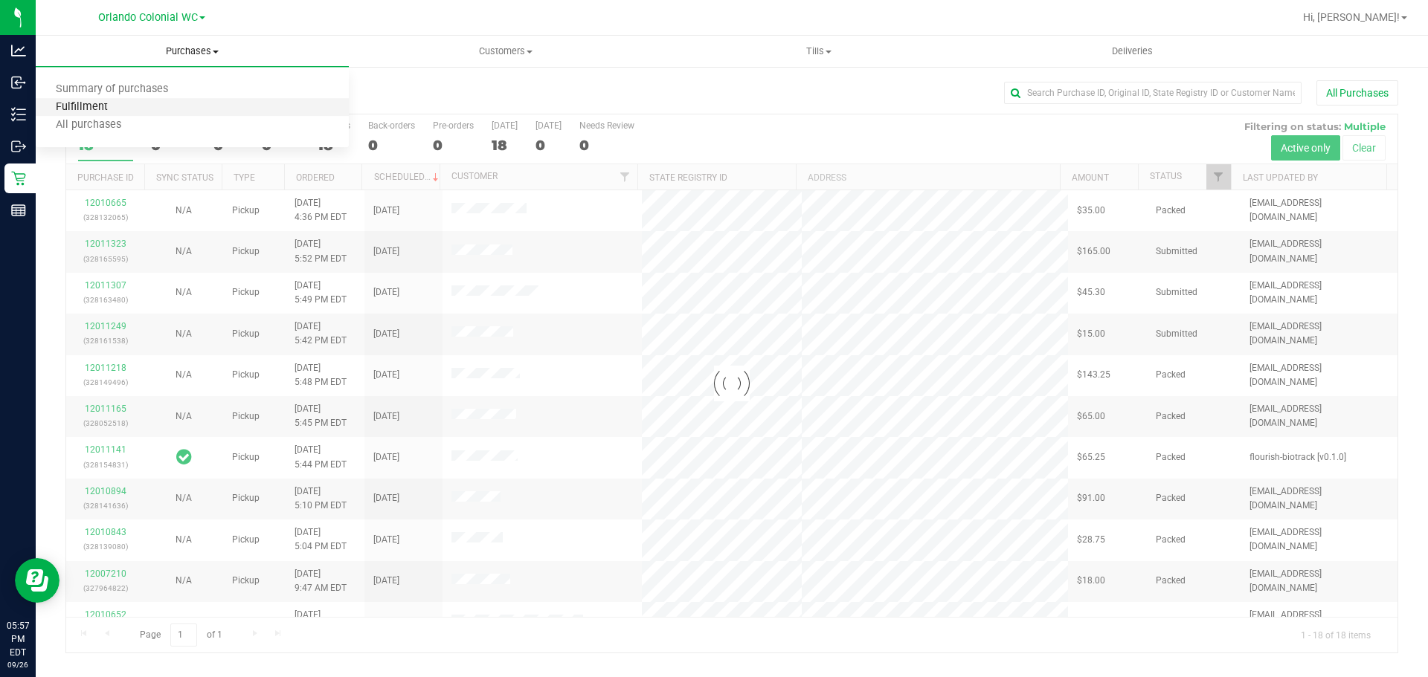
click at [78, 106] on span "Fulfillment" at bounding box center [82, 107] width 92 height 13
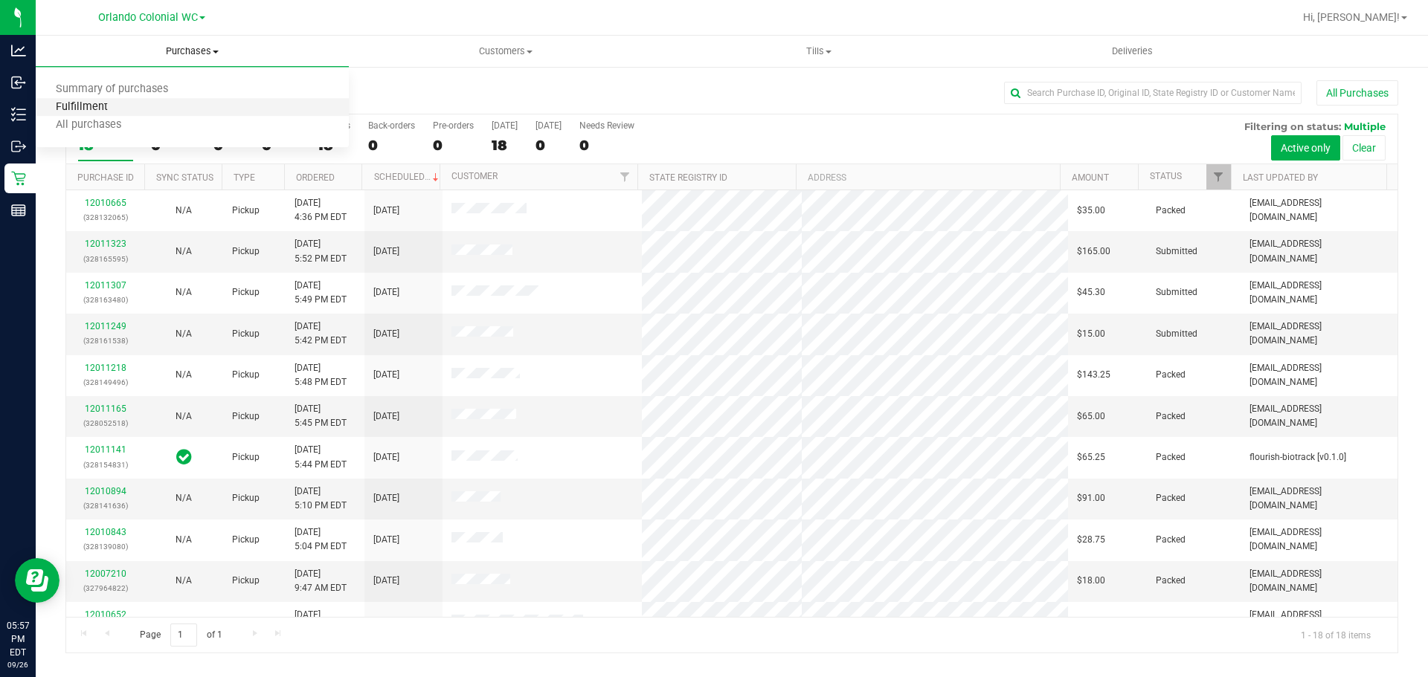
click at [80, 114] on span "Fulfillment" at bounding box center [82, 107] width 92 height 13
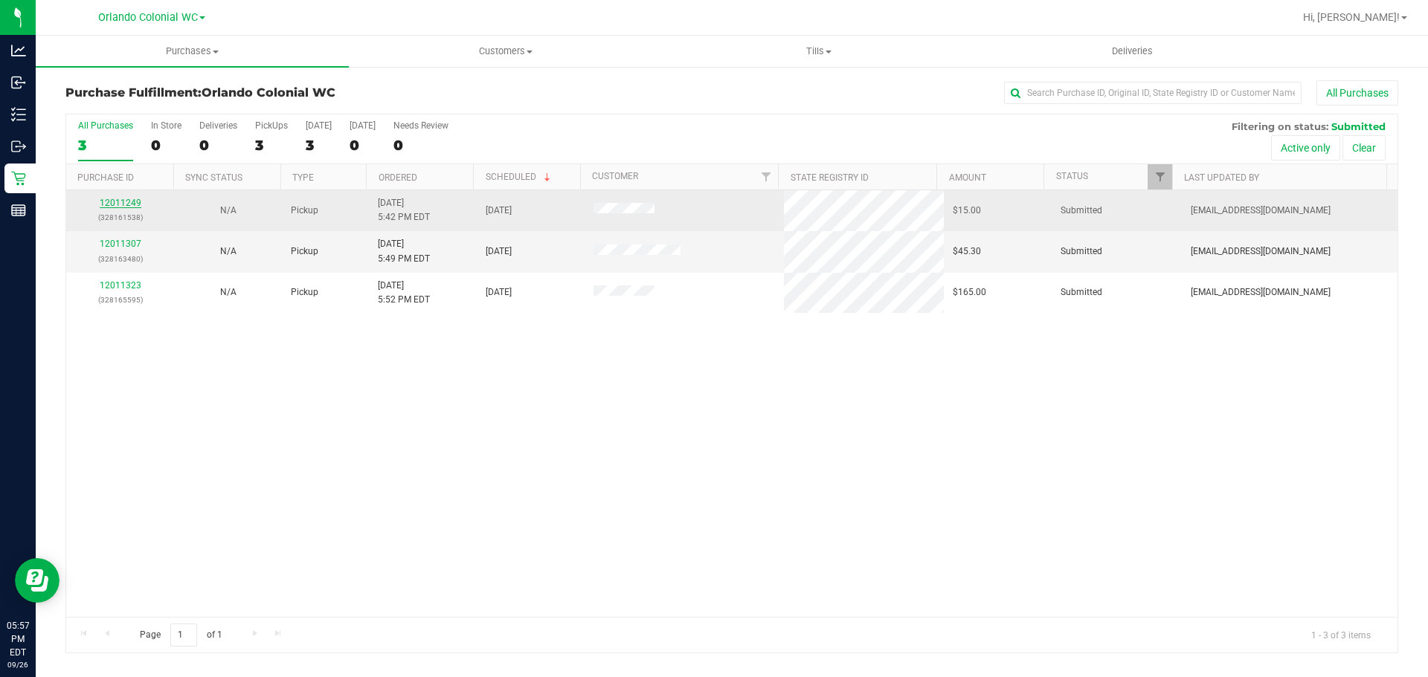
click at [102, 202] on link "12011249" at bounding box center [121, 203] width 42 height 10
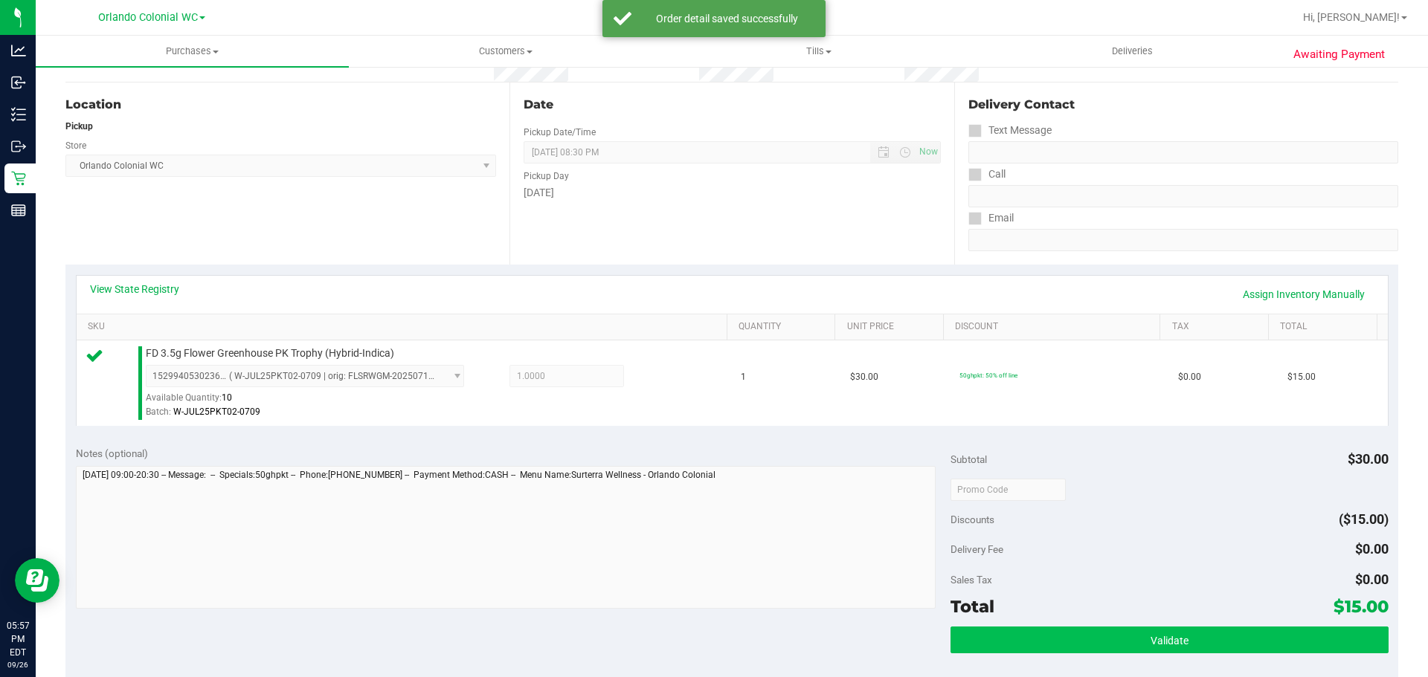
scroll to position [223, 0]
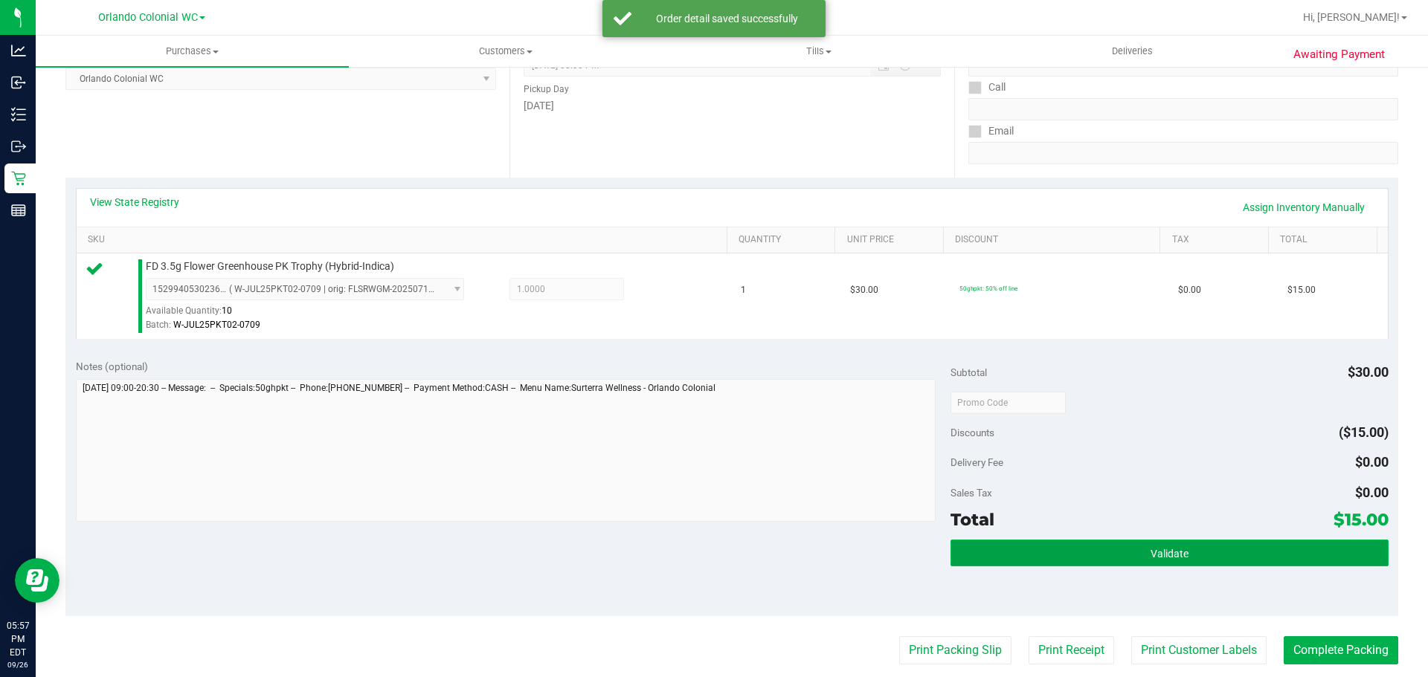
click at [1182, 564] on button "Validate" at bounding box center [1168, 553] width 437 height 27
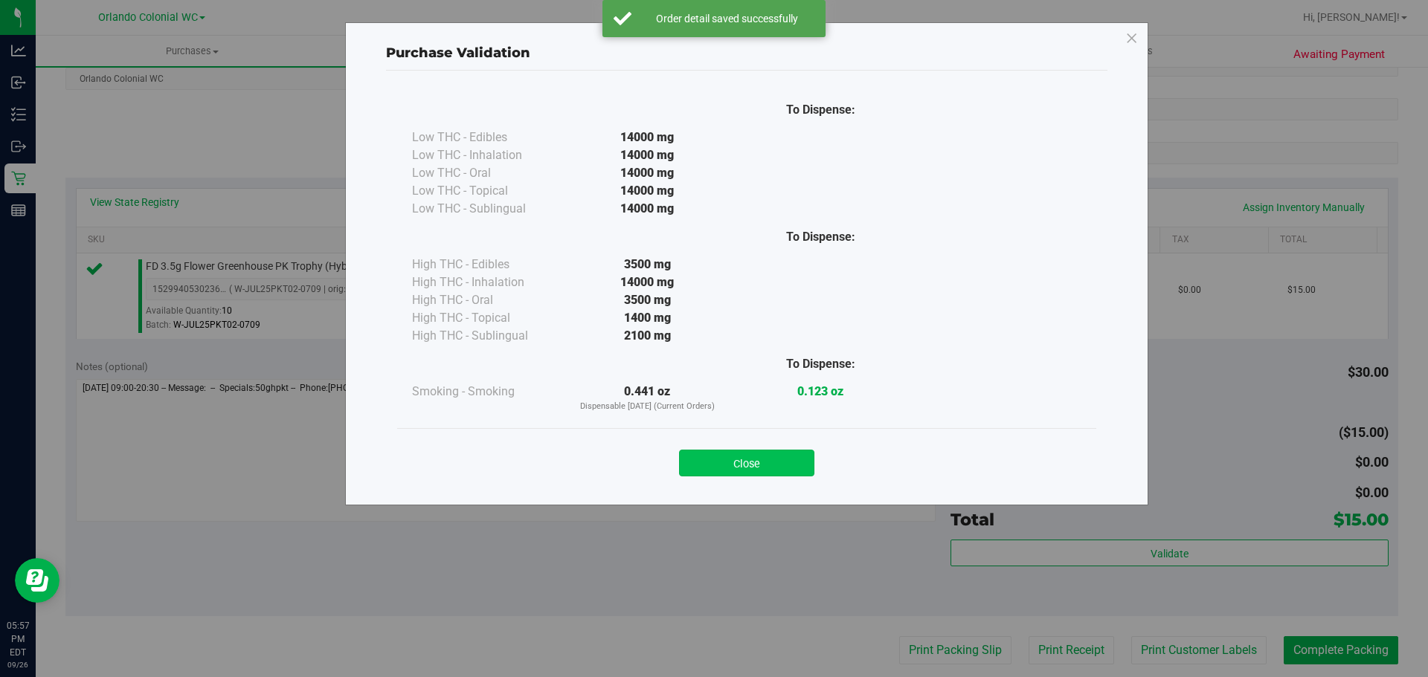
click at [743, 465] on button "Close" at bounding box center [746, 463] width 135 height 27
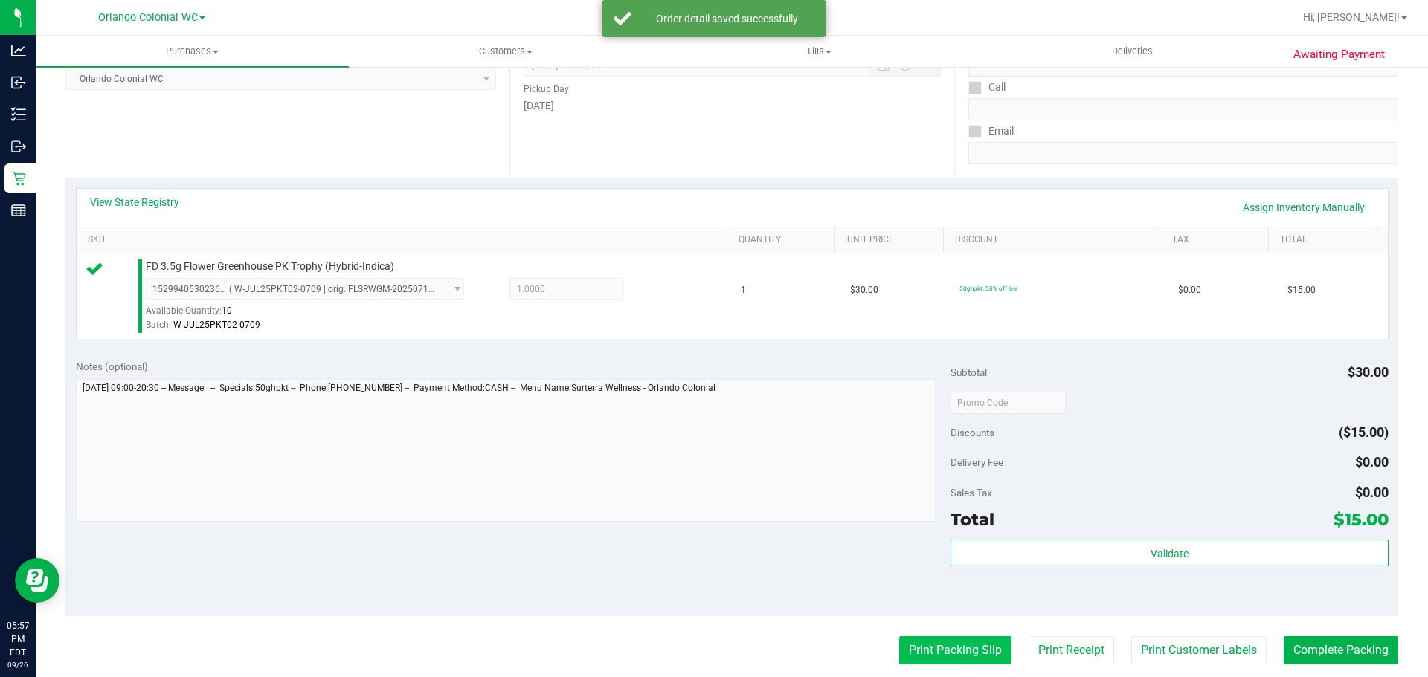
click at [975, 640] on button "Print Packing Slip" at bounding box center [955, 651] width 112 height 28
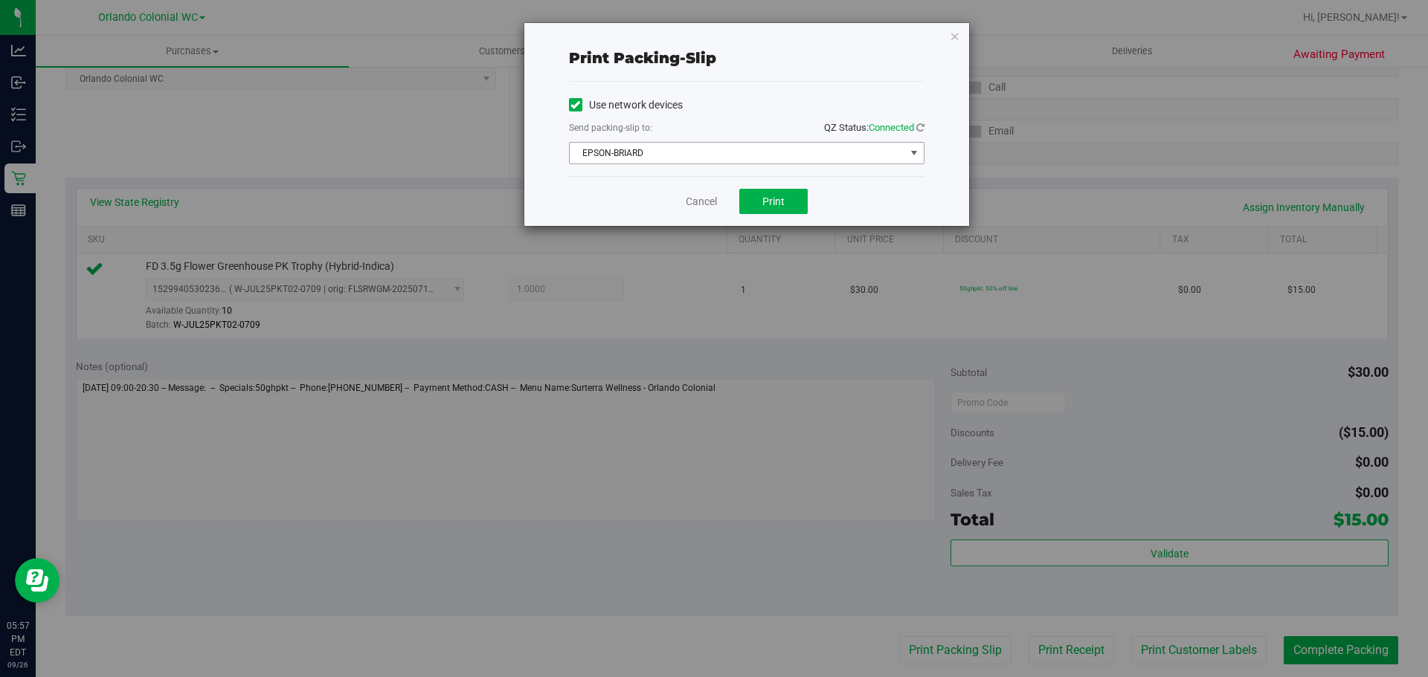
click at [769, 159] on span "EPSON-BRIARD" at bounding box center [737, 153] width 335 height 21
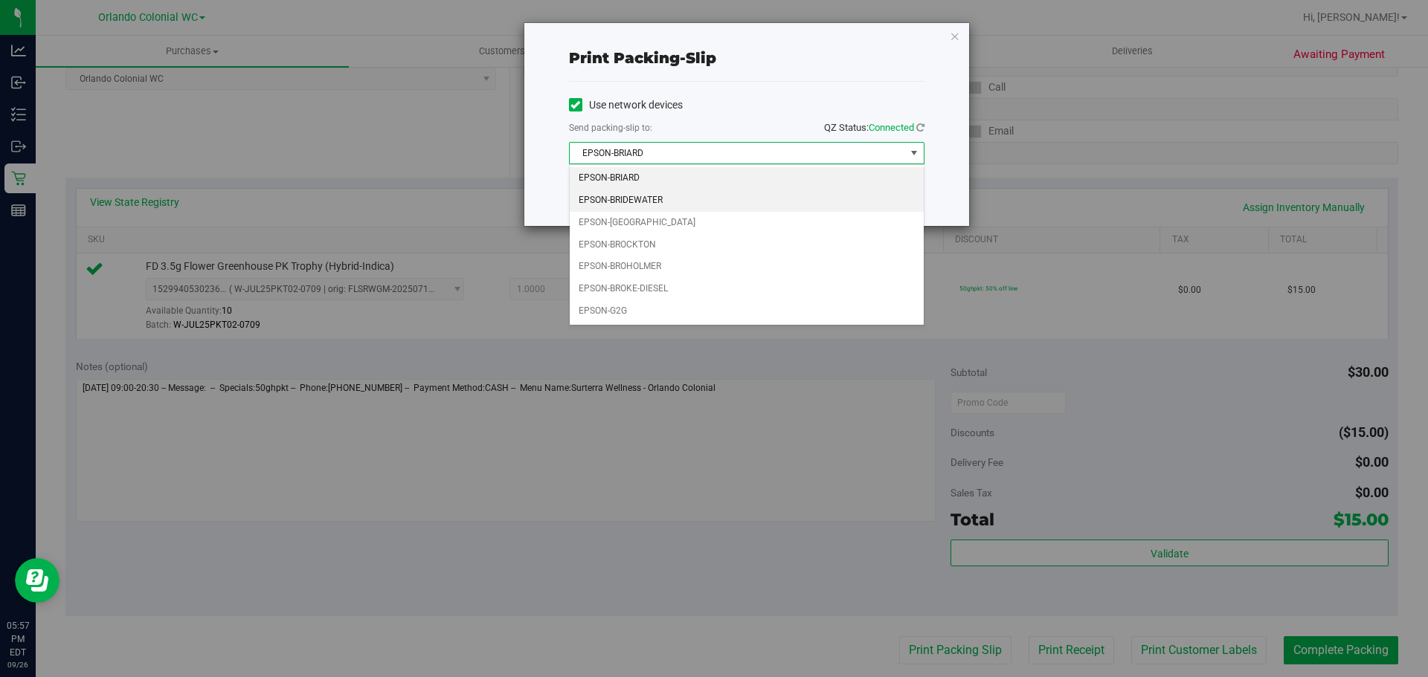
click at [649, 200] on li "EPSON-BRIDEWATER" at bounding box center [747, 201] width 354 height 22
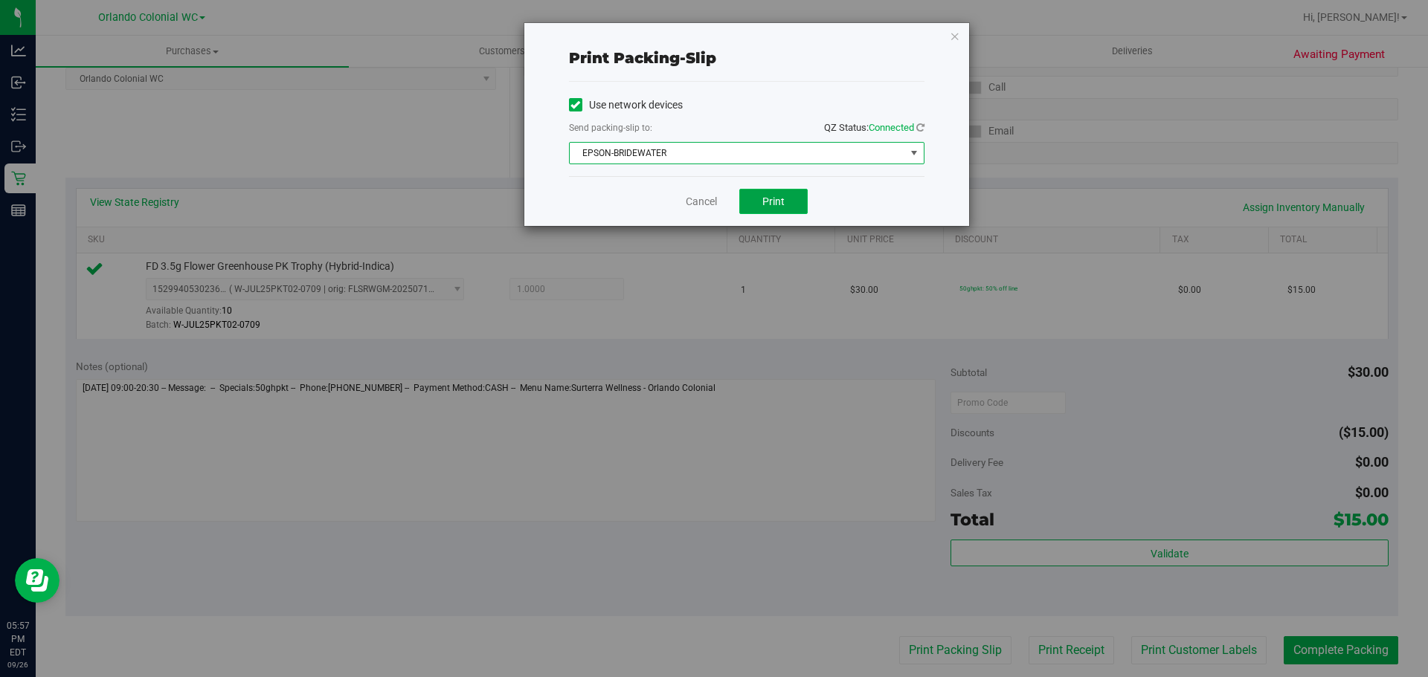
click at [776, 196] on span "Print" at bounding box center [773, 202] width 22 height 12
click at [698, 208] on link "Cancel" at bounding box center [701, 202] width 31 height 16
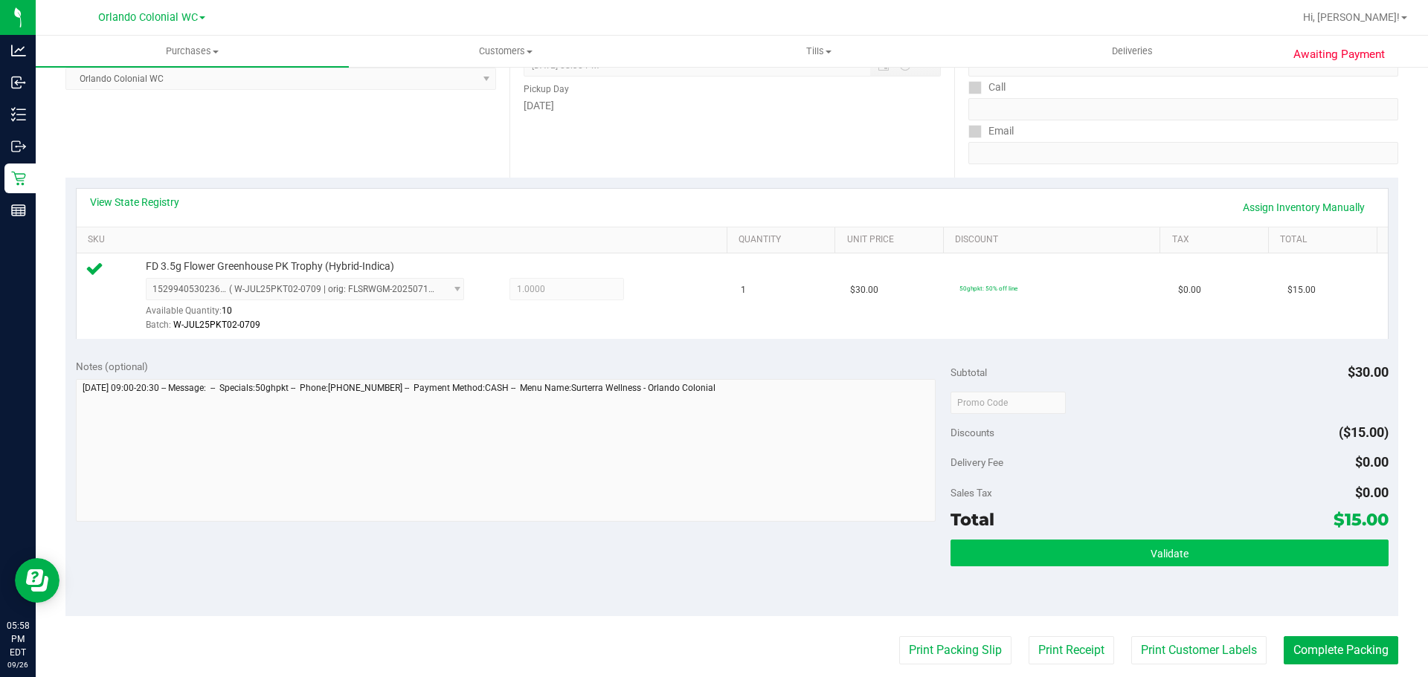
click at [1071, 547] on button "Validate" at bounding box center [1168, 553] width 437 height 27
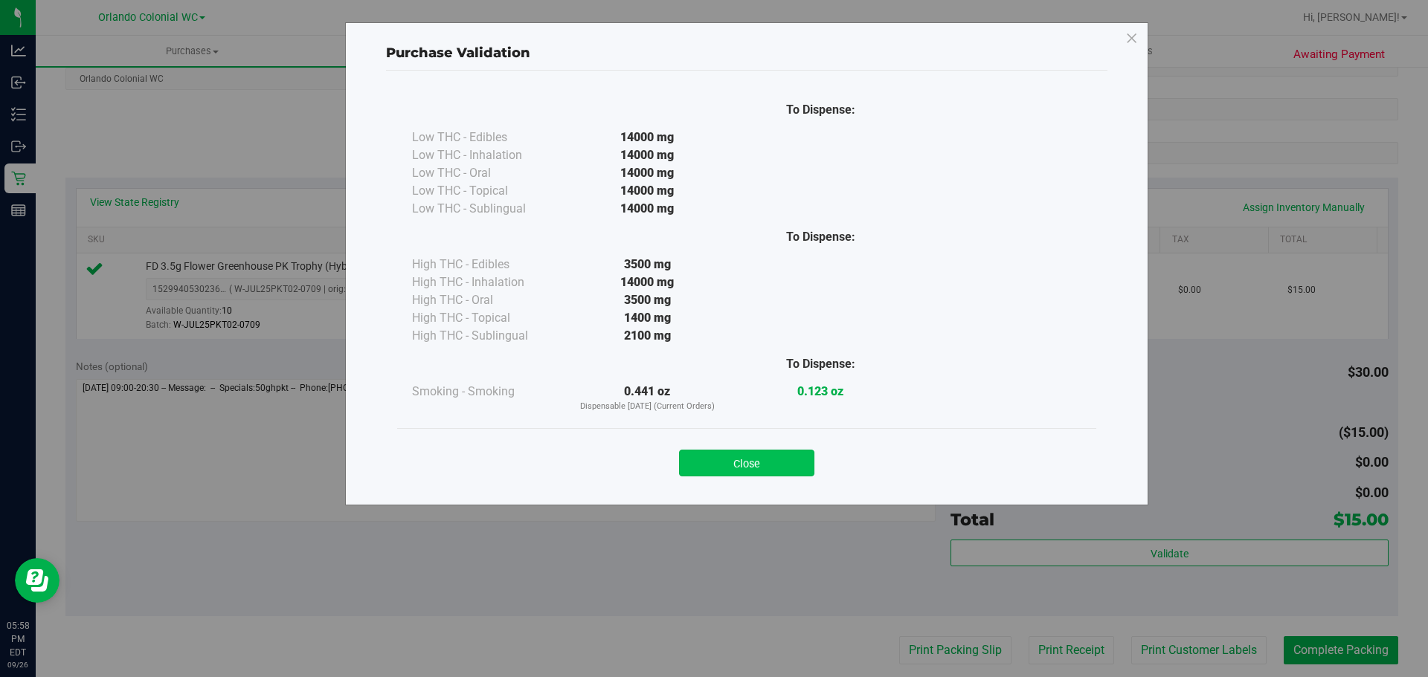
click at [759, 466] on button "Close" at bounding box center [746, 463] width 135 height 27
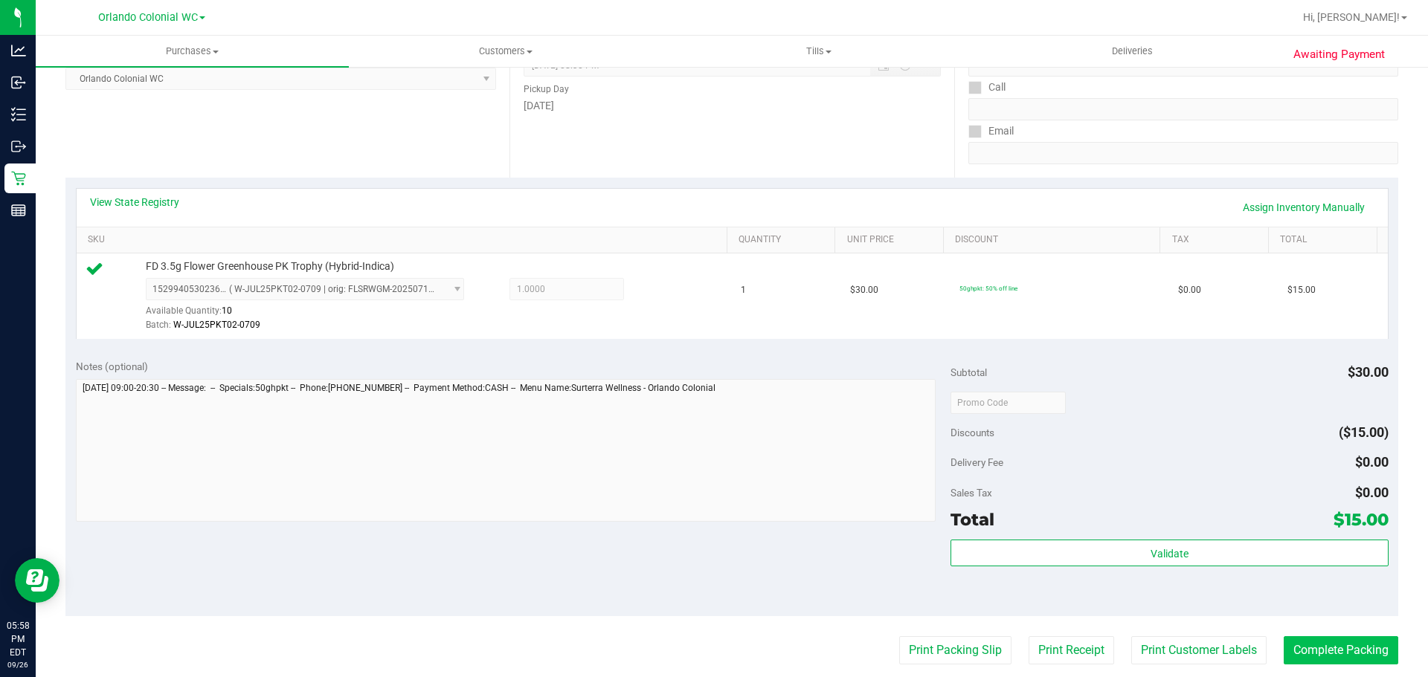
click at [1325, 652] on button "Complete Packing" at bounding box center [1341, 651] width 115 height 28
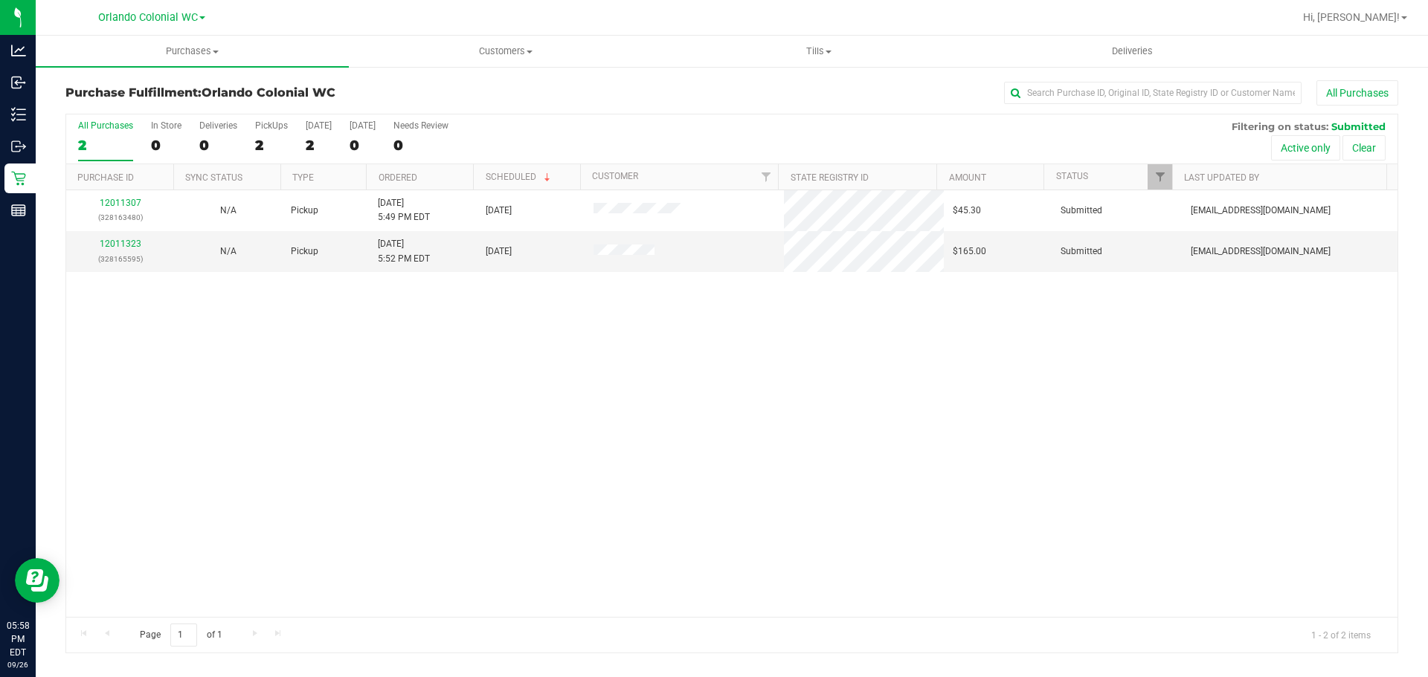
click at [130, 203] on link "12011307" at bounding box center [121, 203] width 42 height 10
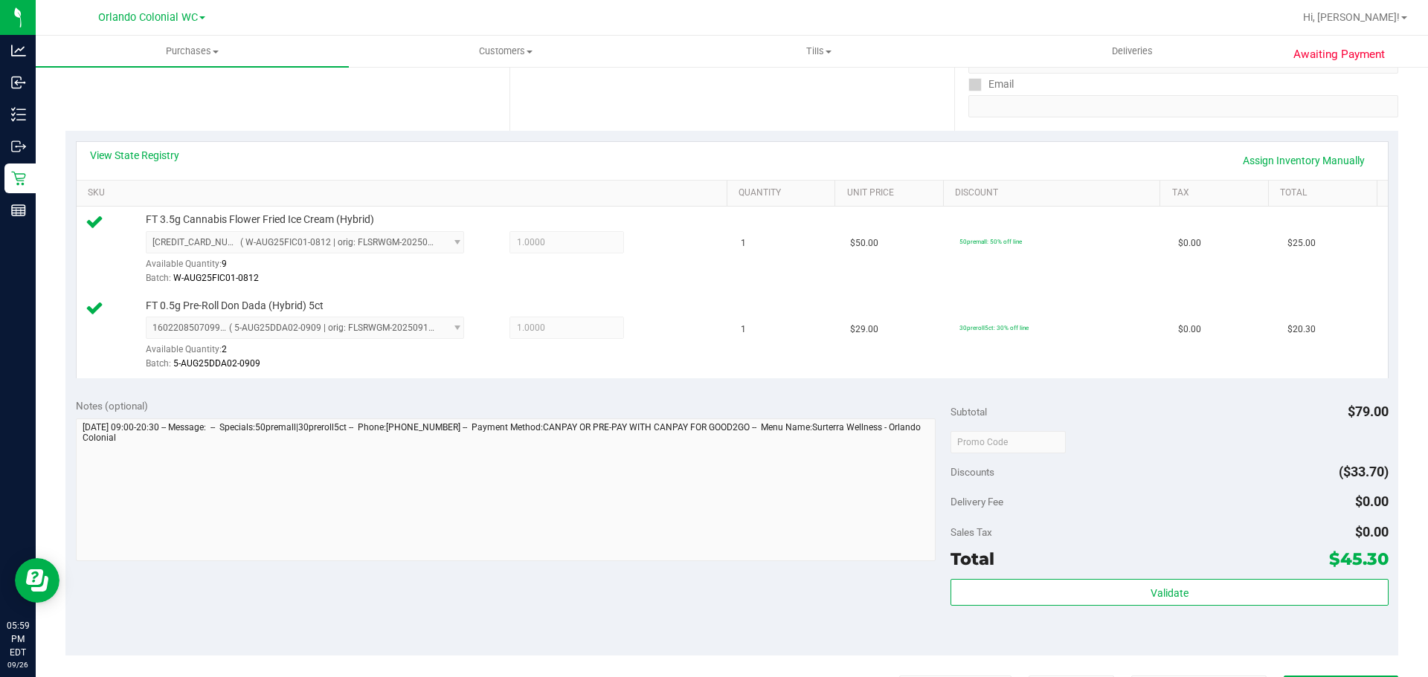
scroll to position [271, 0]
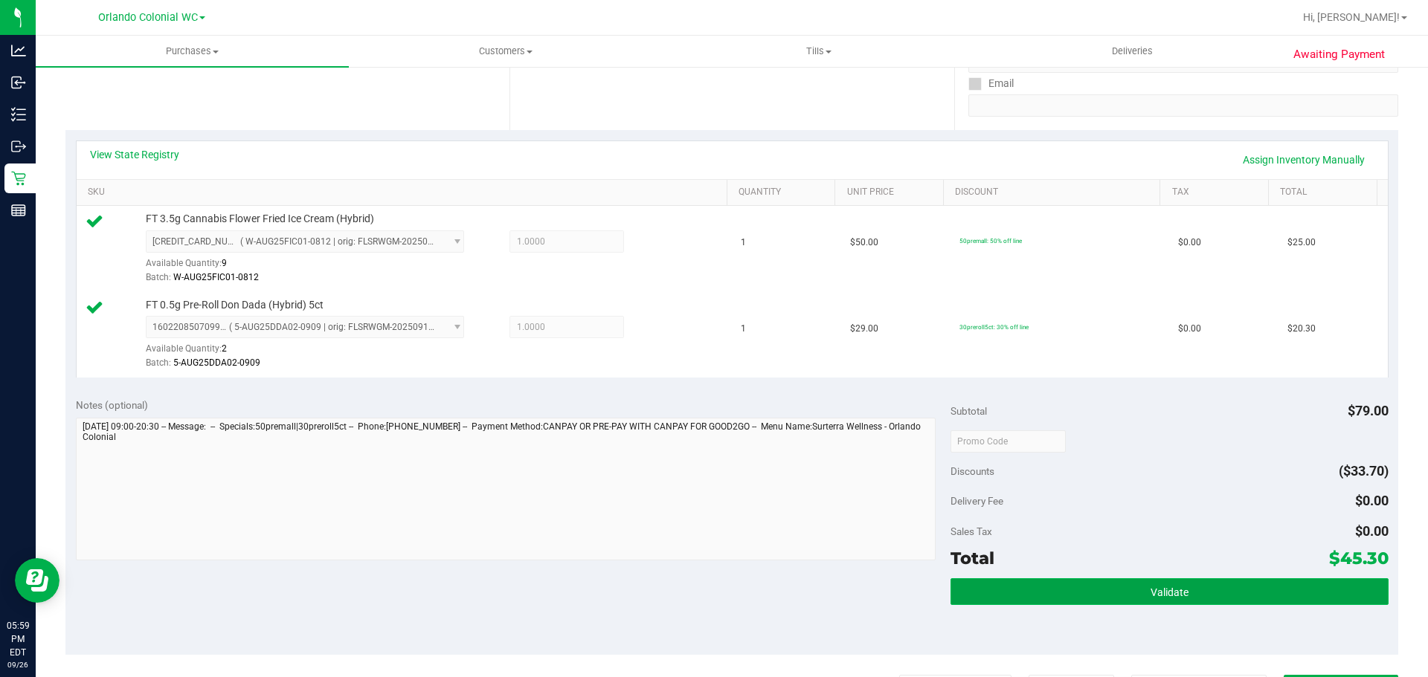
click at [1161, 602] on button "Validate" at bounding box center [1168, 592] width 437 height 27
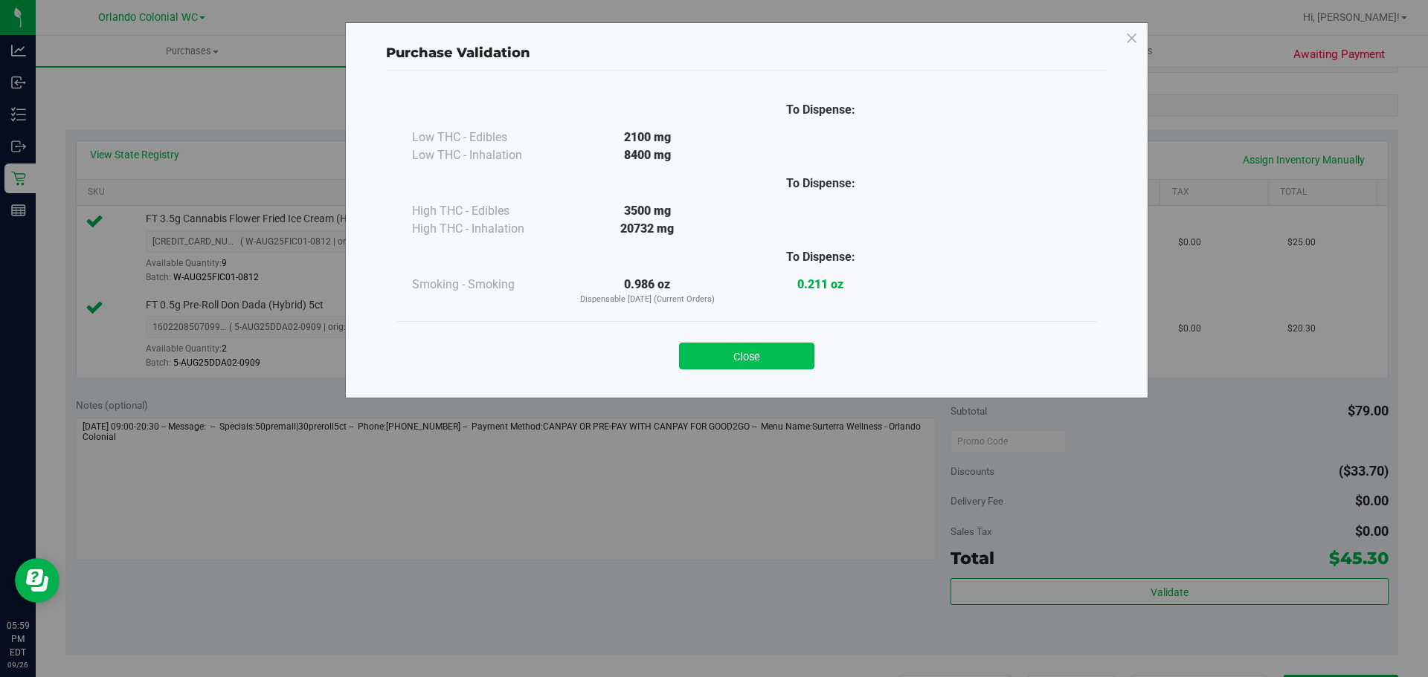
click at [750, 360] on button "Close" at bounding box center [746, 356] width 135 height 27
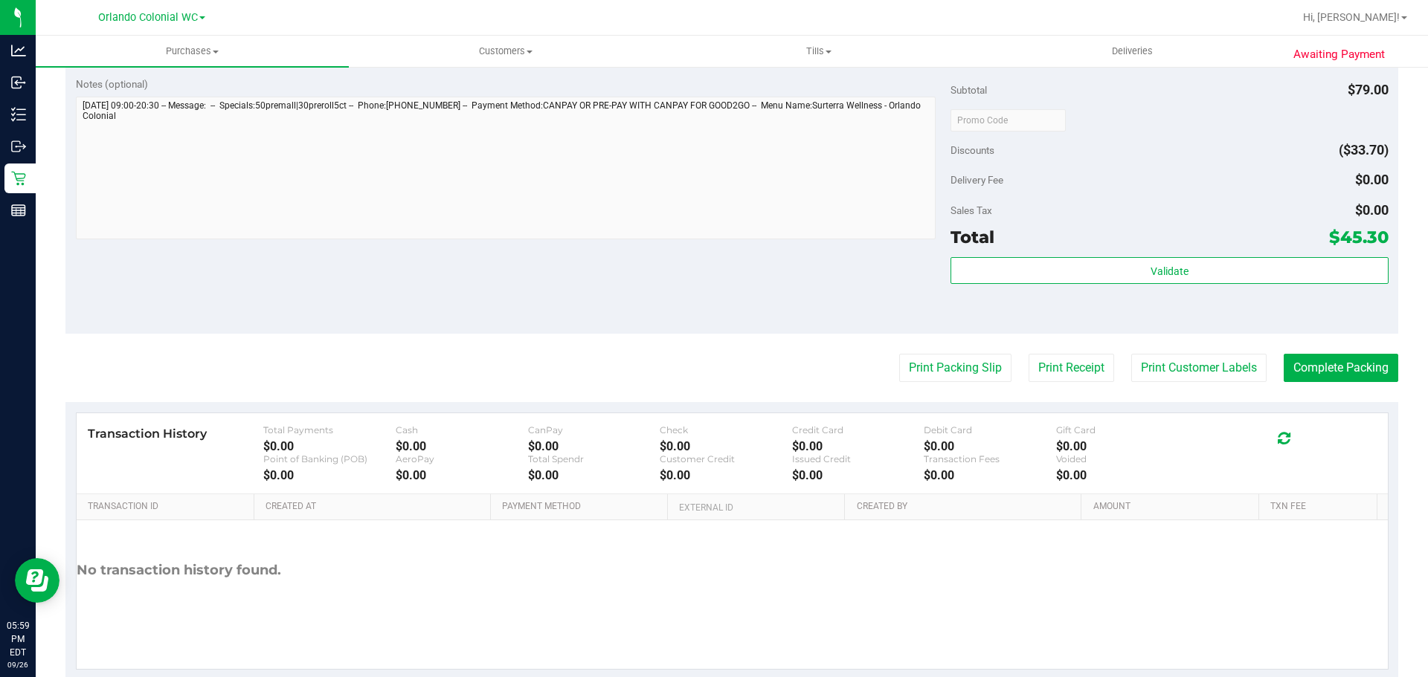
scroll to position [603, 0]
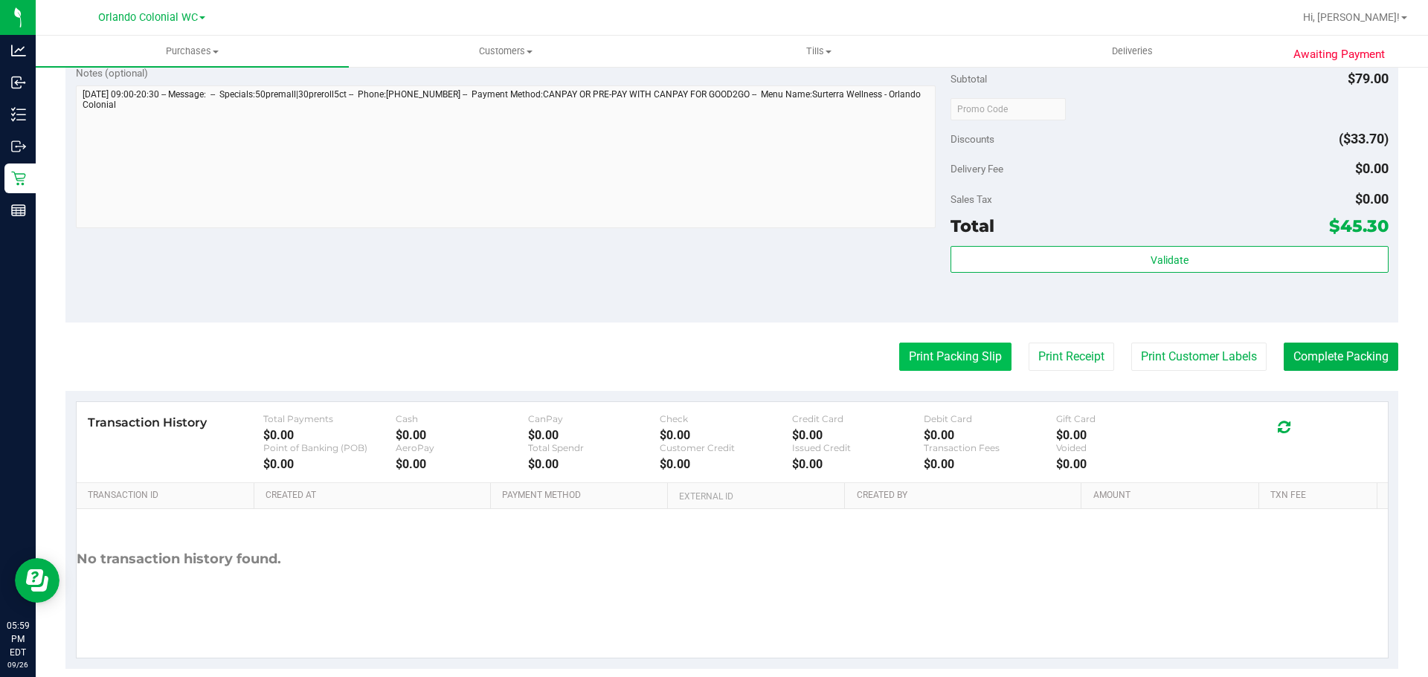
click at [938, 357] on button "Print Packing Slip" at bounding box center [955, 357] width 112 height 28
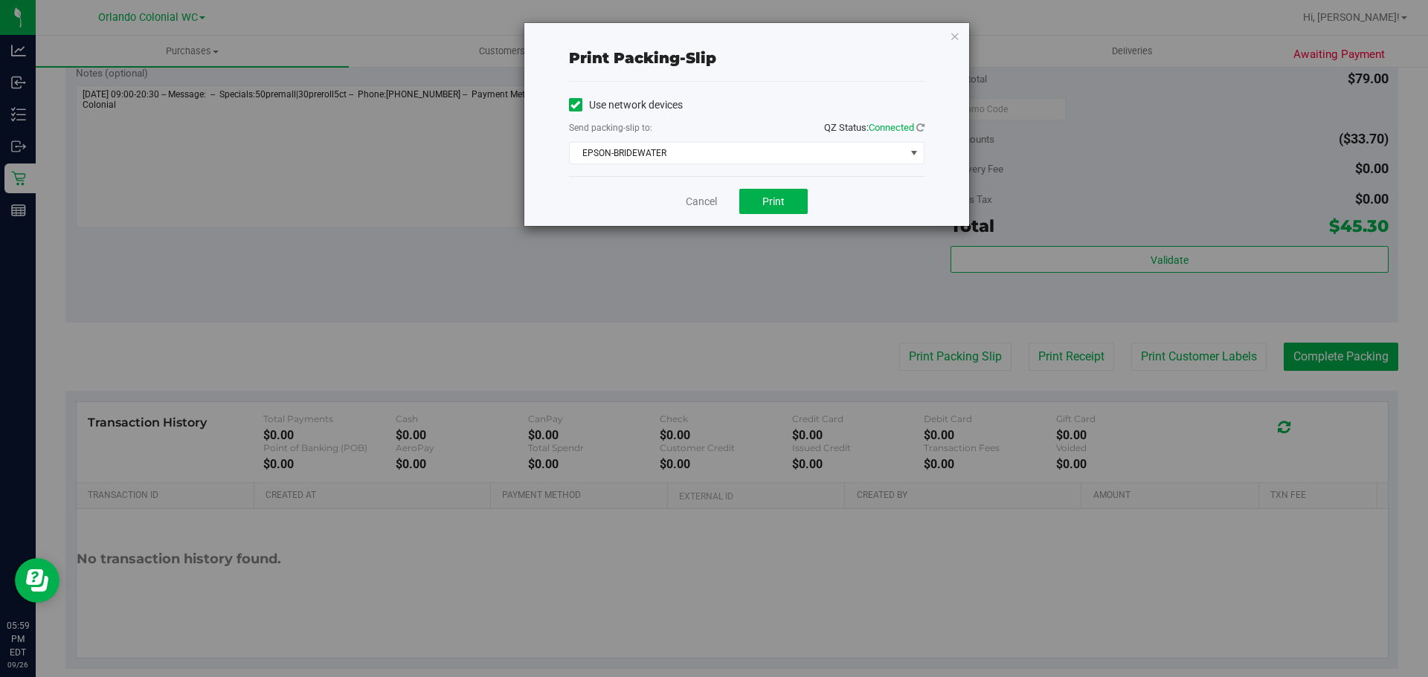
click at [820, 190] on div "Cancel Print" at bounding box center [746, 201] width 355 height 50
click at [790, 194] on button "Print" at bounding box center [773, 201] width 68 height 25
click at [703, 205] on link "Cancel" at bounding box center [701, 202] width 31 height 16
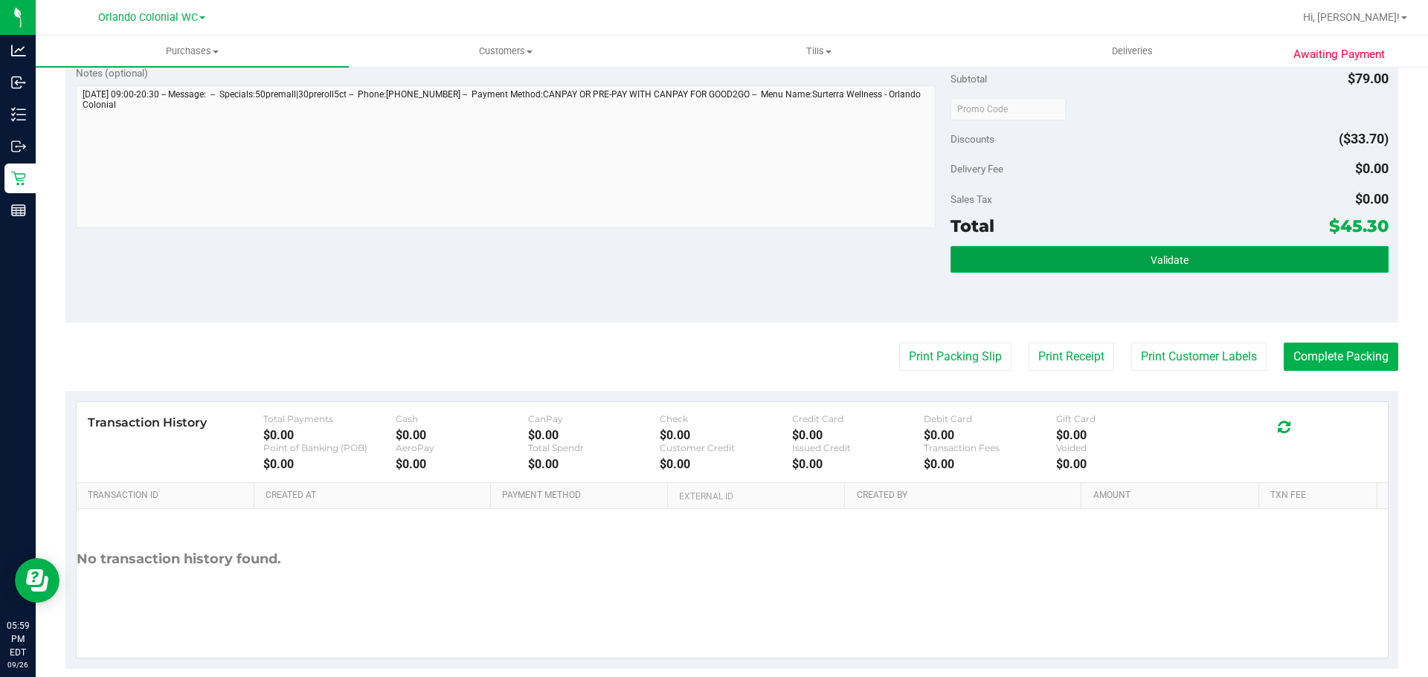
click at [1124, 265] on button "Validate" at bounding box center [1168, 259] width 437 height 27
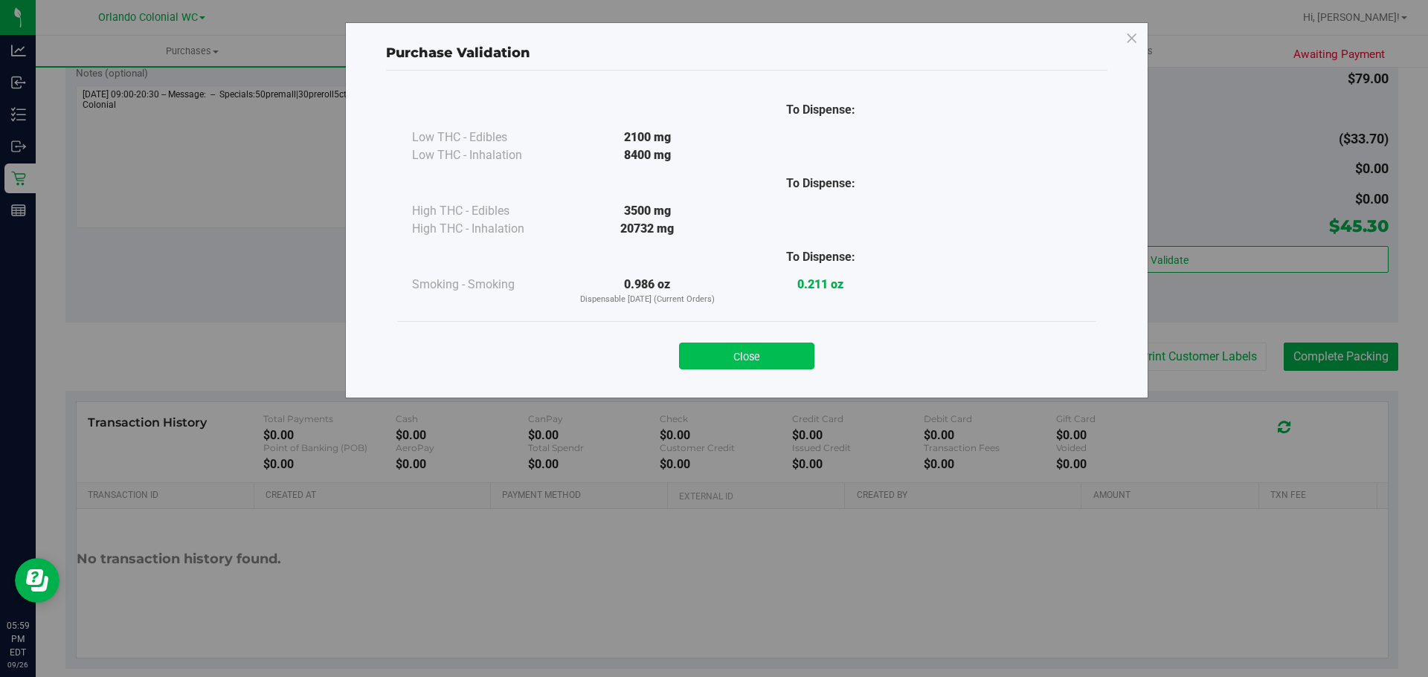
click at [793, 352] on button "Close" at bounding box center [746, 356] width 135 height 27
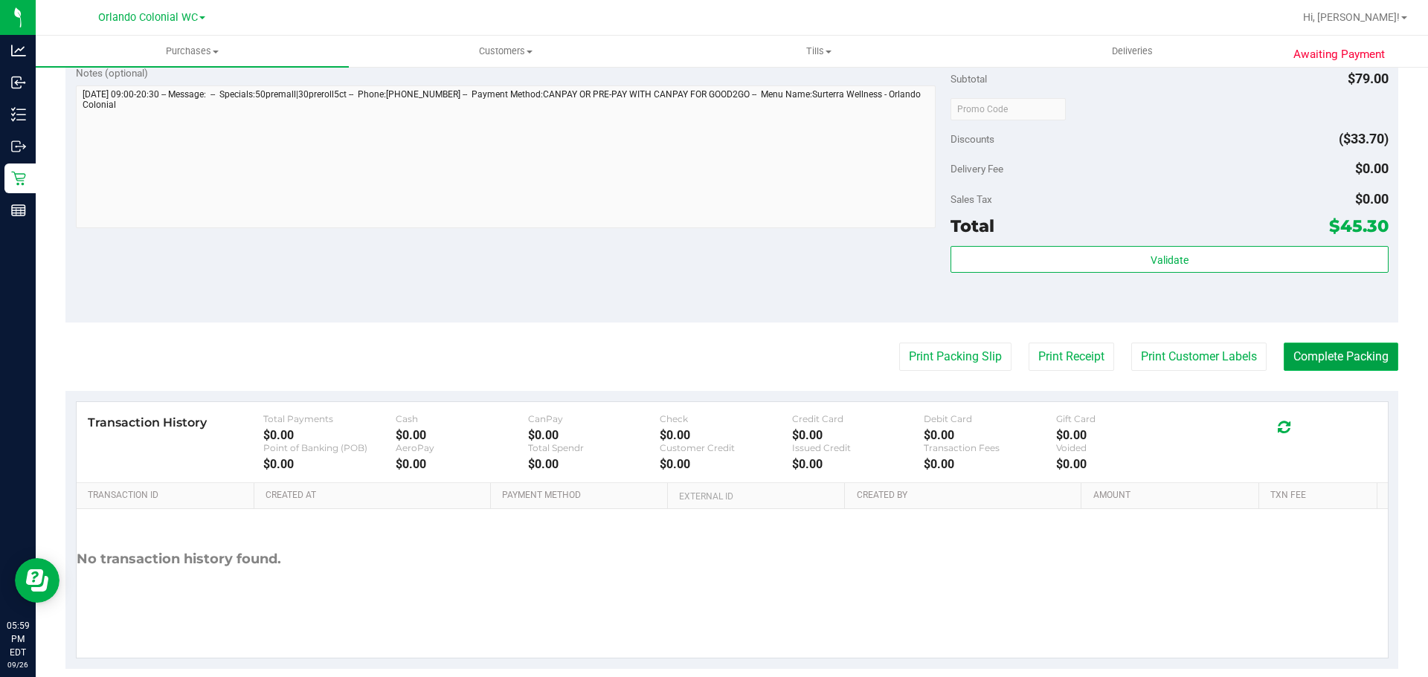
click at [1326, 370] on button "Complete Packing" at bounding box center [1341, 357] width 115 height 28
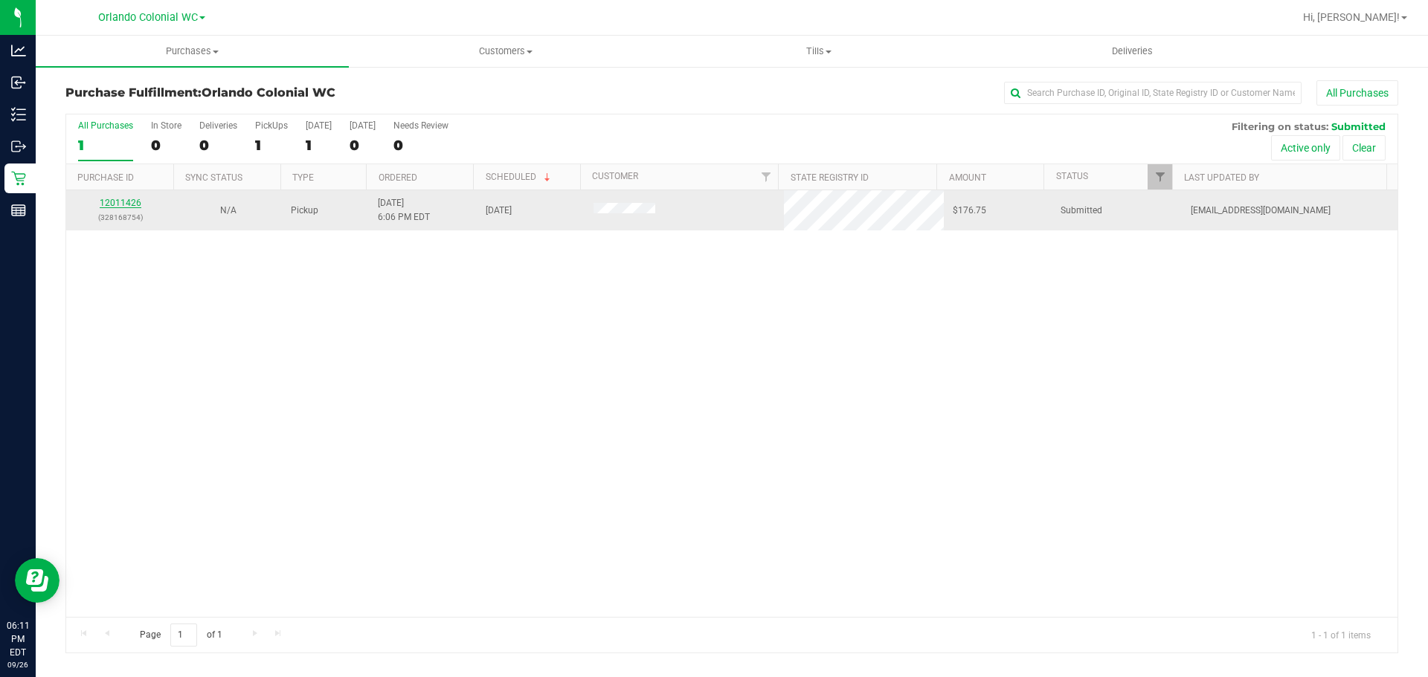
click at [133, 203] on link "12011426" at bounding box center [121, 203] width 42 height 10
